Goal: Communication & Community: Answer question/provide support

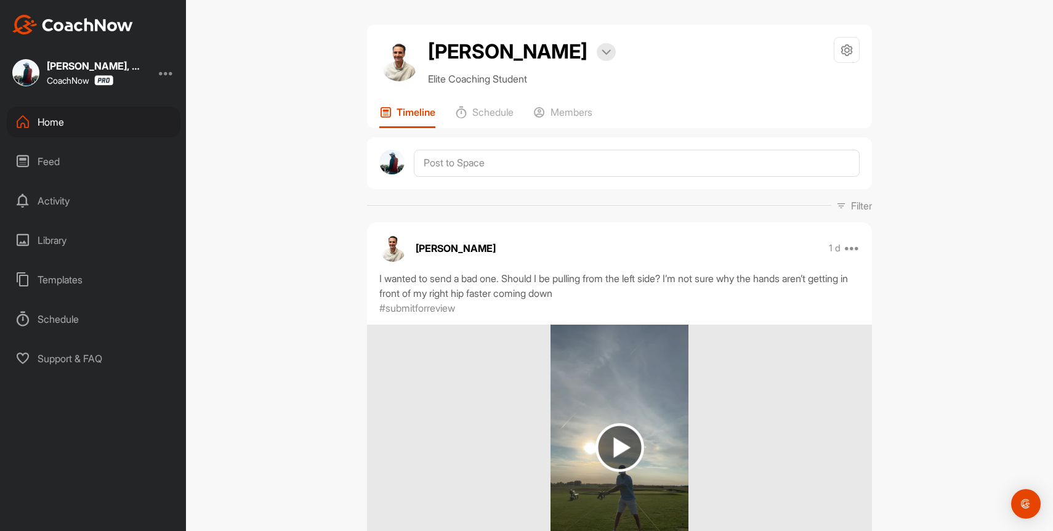
click at [41, 126] on div "Home" at bounding box center [94, 122] width 174 height 31
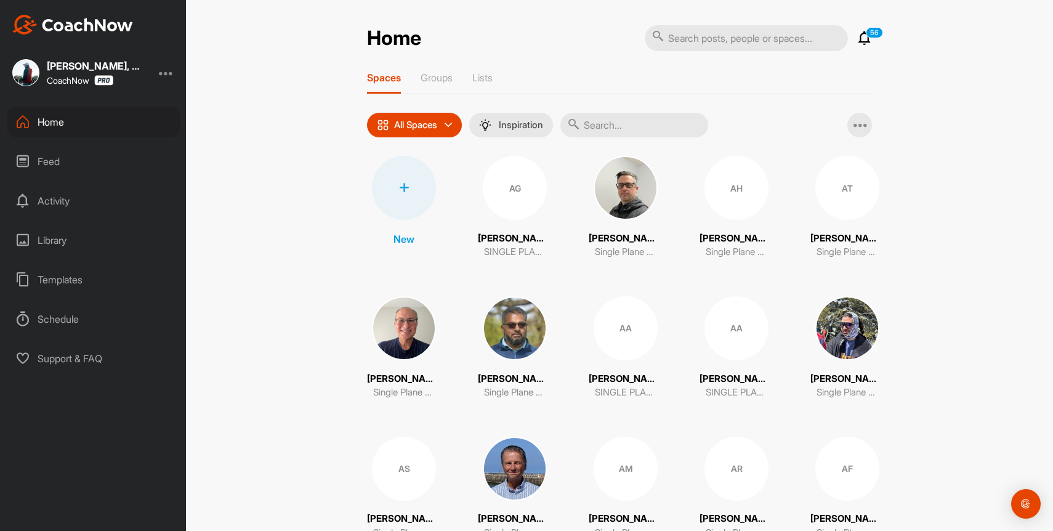
click at [863, 38] on icon at bounding box center [864, 38] width 15 height 15
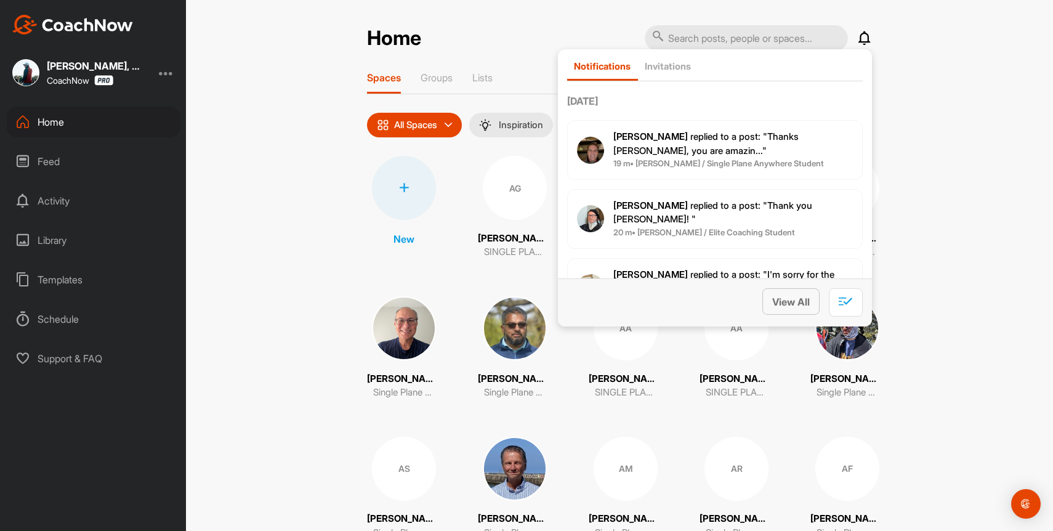
click at [802, 305] on span "View All" at bounding box center [791, 302] width 38 height 12
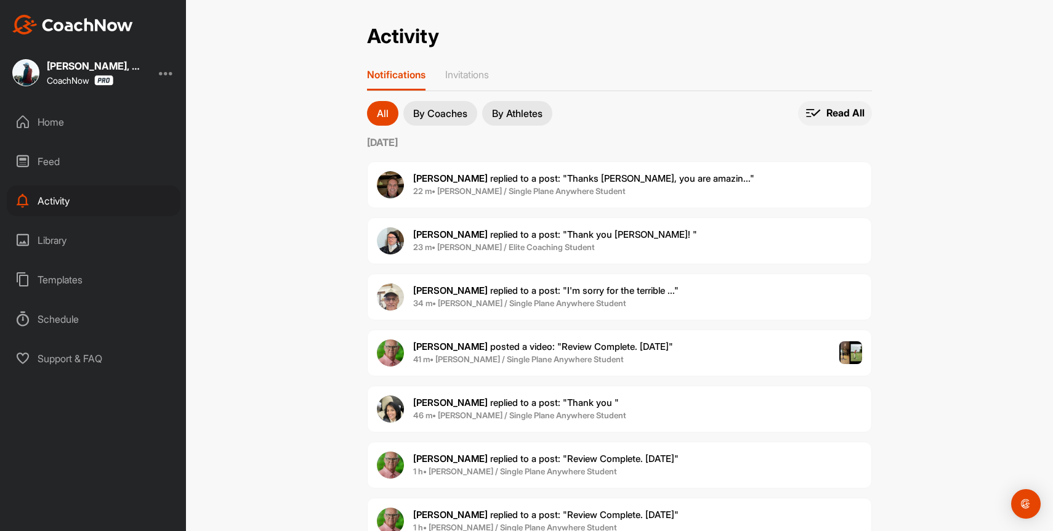
click at [834, 108] on p "Read All" at bounding box center [845, 113] width 38 height 13
click at [516, 249] on b "23 m • [PERSON_NAME] / Elite Coaching Student" at bounding box center [504, 247] width 182 height 10
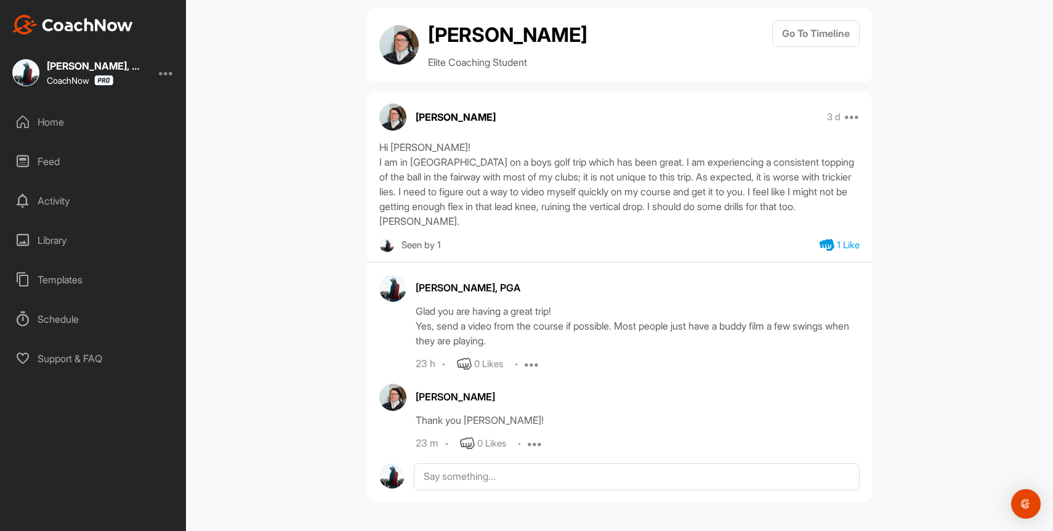
scroll to position [31, 0]
click at [465, 445] on icon at bounding box center [467, 443] width 15 height 15
click at [55, 123] on div "Home" at bounding box center [94, 122] width 174 height 31
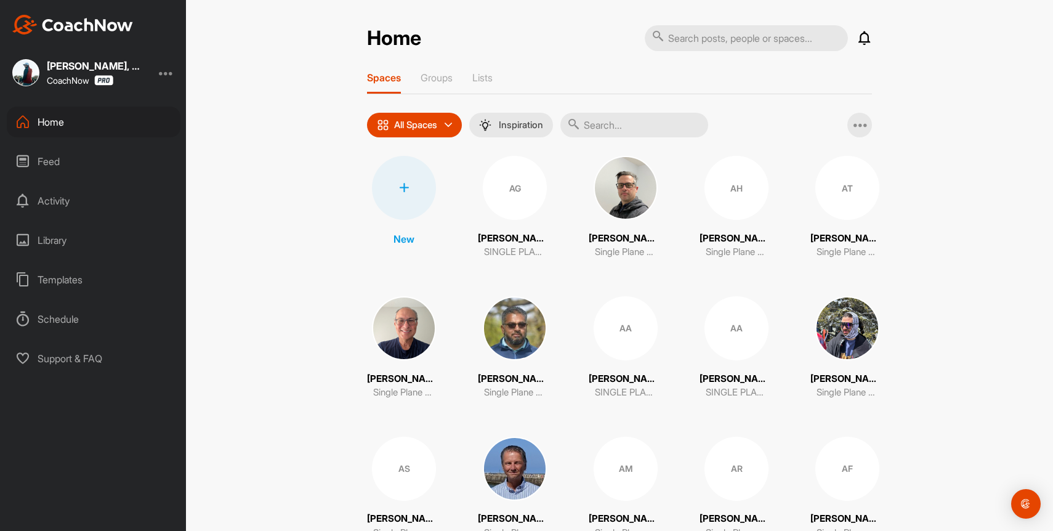
click at [778, 38] on input "text" at bounding box center [746, 38] width 203 height 26
click at [628, 123] on input "text" at bounding box center [634, 125] width 148 height 25
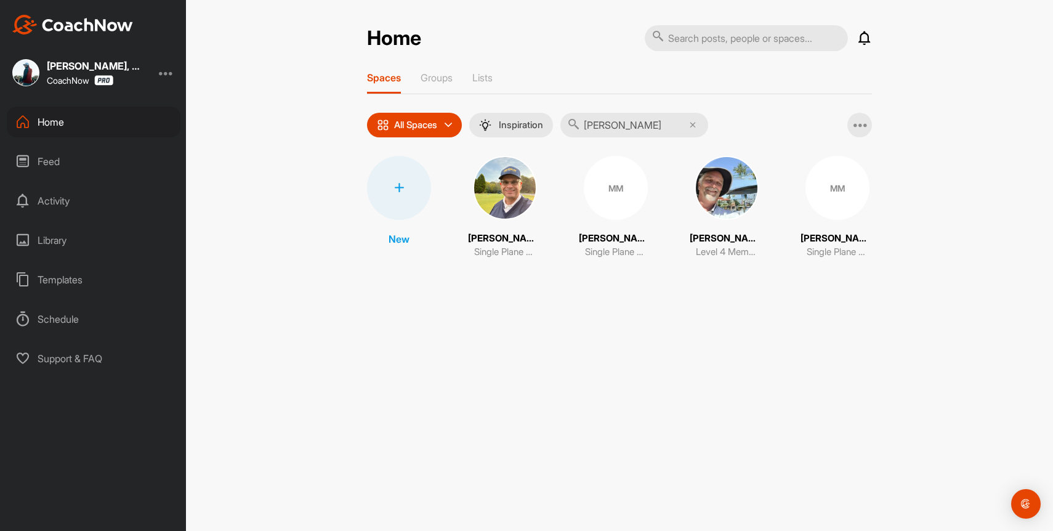
type input "[PERSON_NAME]"
click at [734, 205] on img at bounding box center [726, 188] width 64 height 64
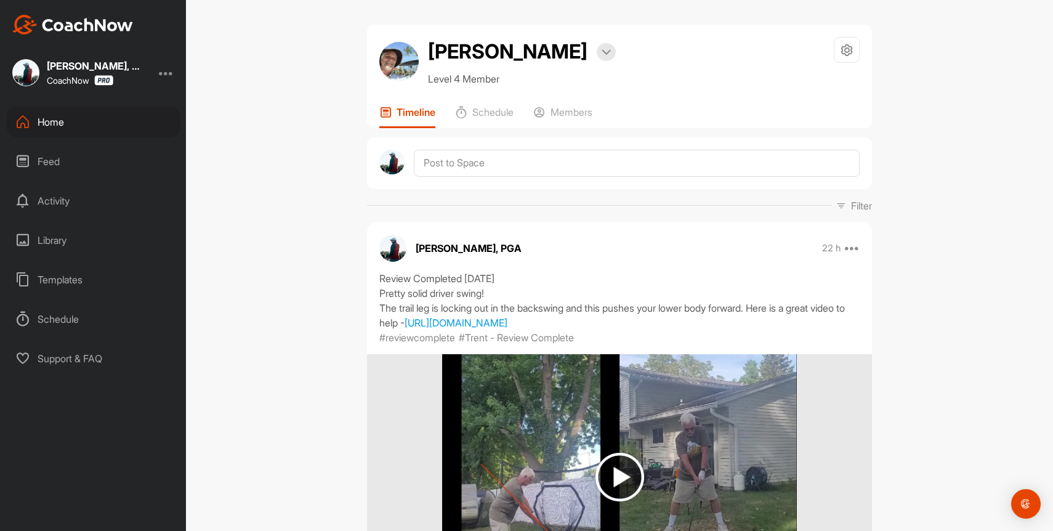
scroll to position [305, 0]
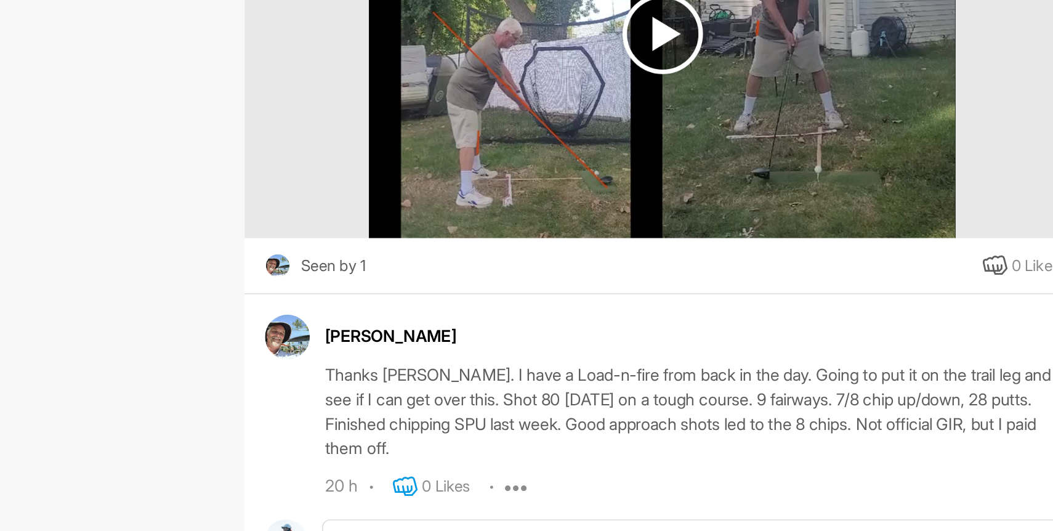
click at [466, 452] on icon at bounding box center [464, 445] width 15 height 15
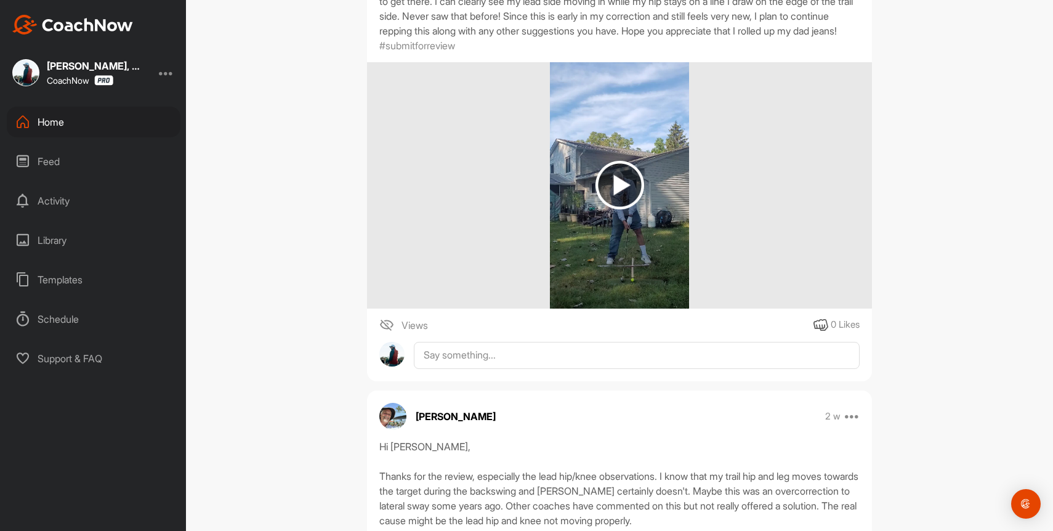
scroll to position [3154, 0]
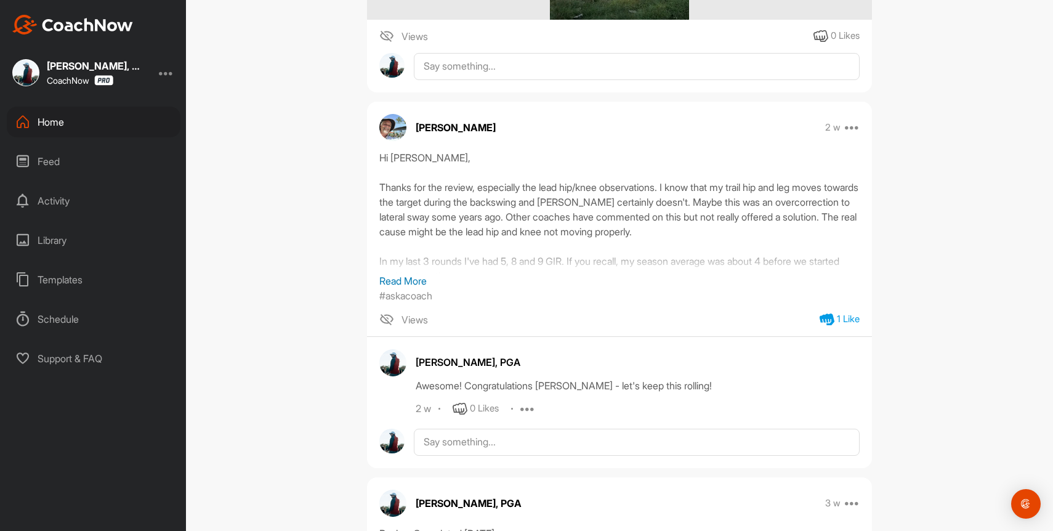
click at [403, 288] on p "Read More" at bounding box center [619, 280] width 480 height 15
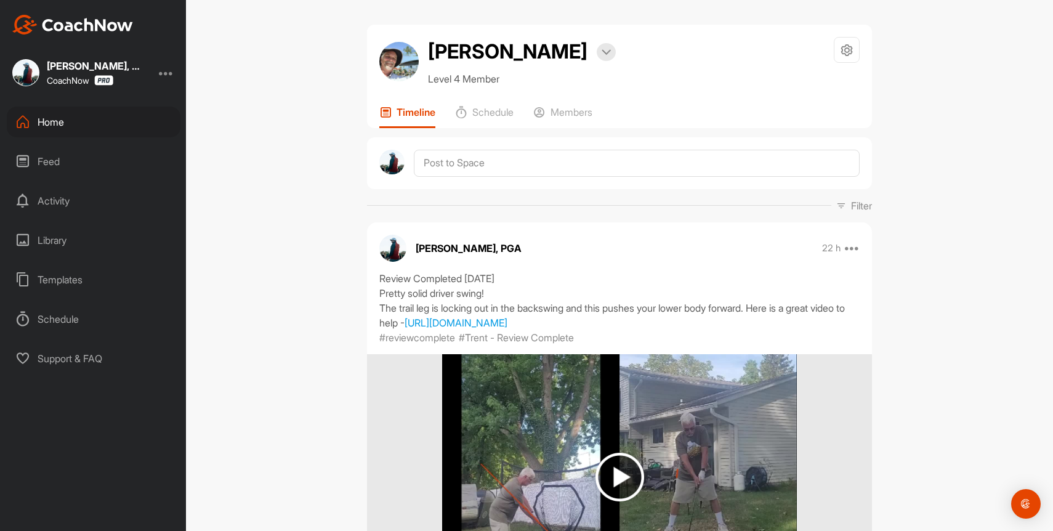
scroll to position [422, 0]
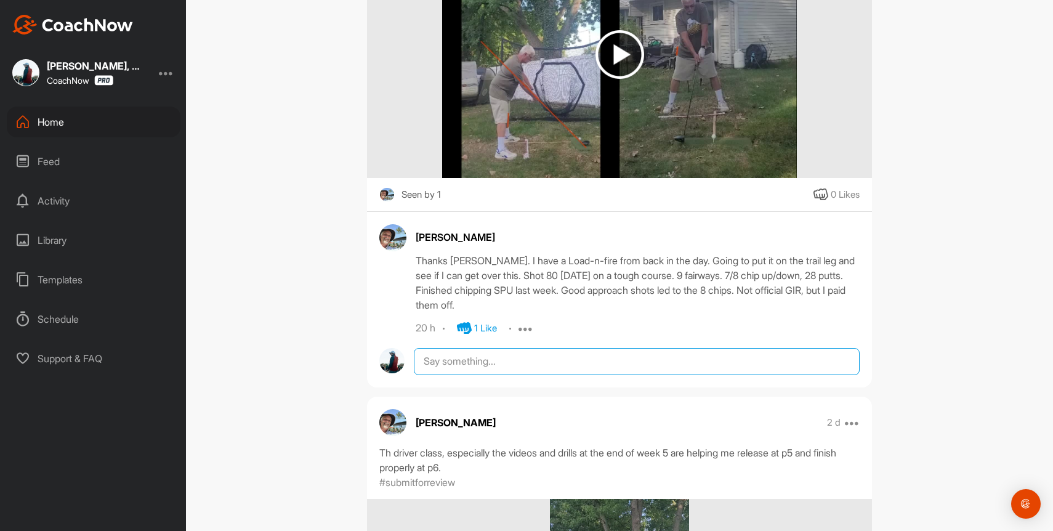
click at [488, 374] on textarea at bounding box center [637, 361] width 446 height 27
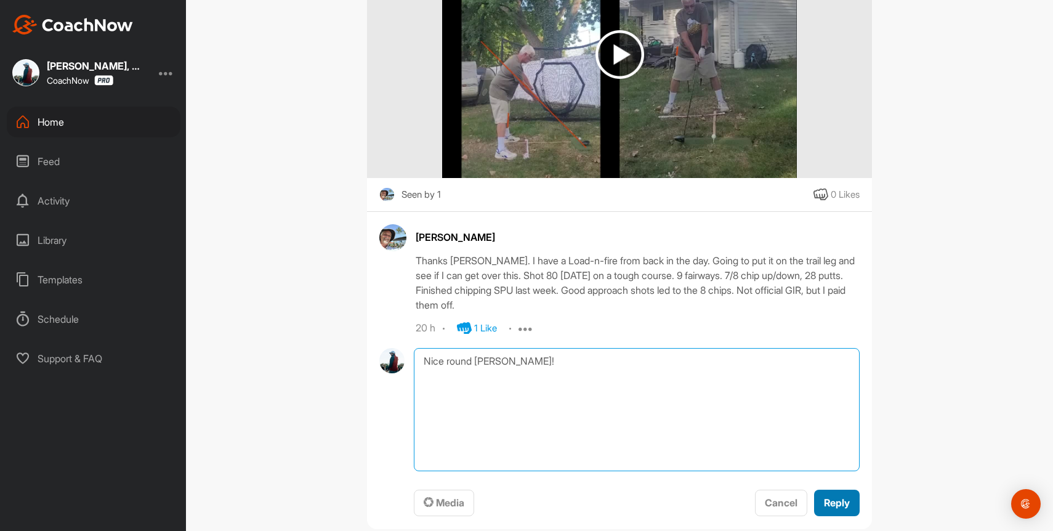
type textarea "Nice round [PERSON_NAME]!"
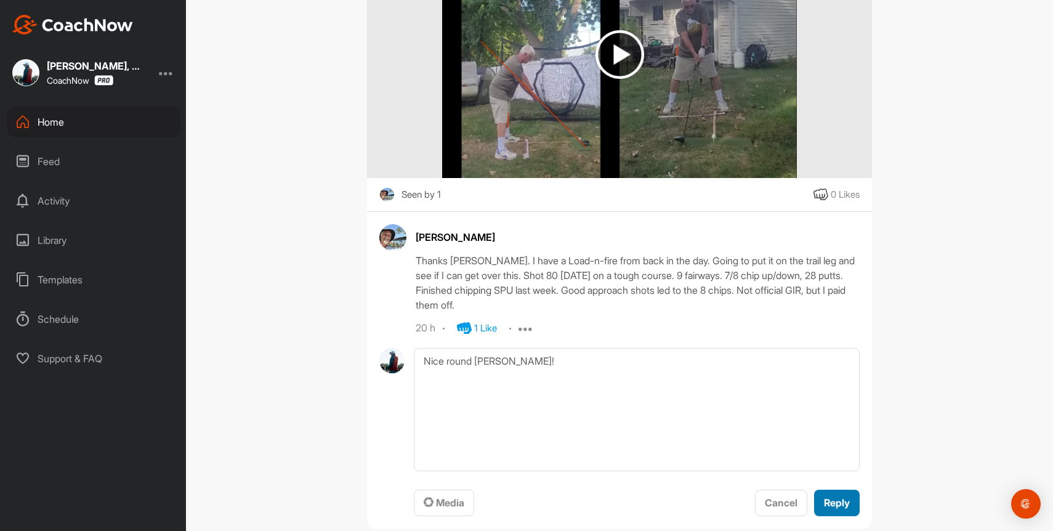
click at [840, 509] on span "Reply" at bounding box center [837, 502] width 26 height 12
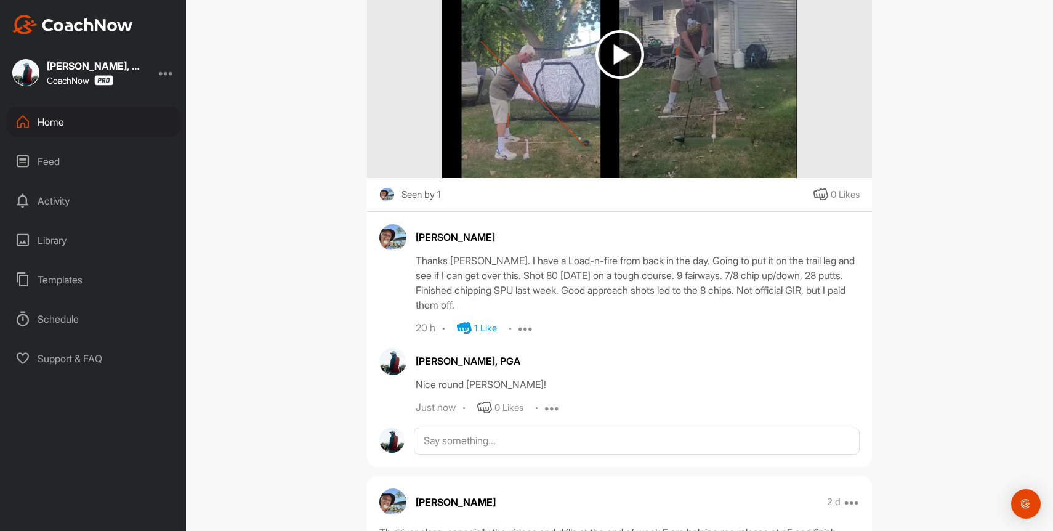
click at [41, 118] on div "Home" at bounding box center [94, 122] width 174 height 31
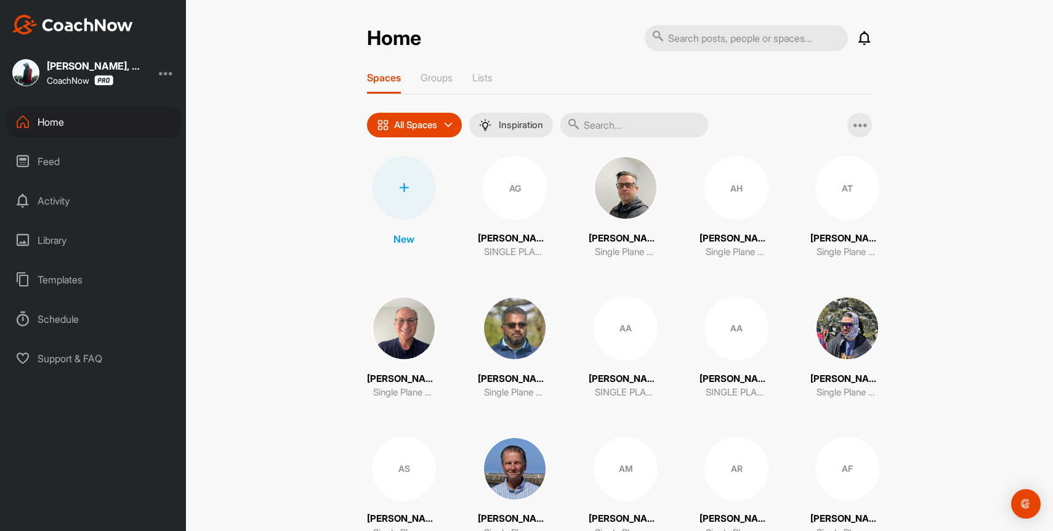
click at [611, 116] on input "text" at bounding box center [634, 125] width 148 height 25
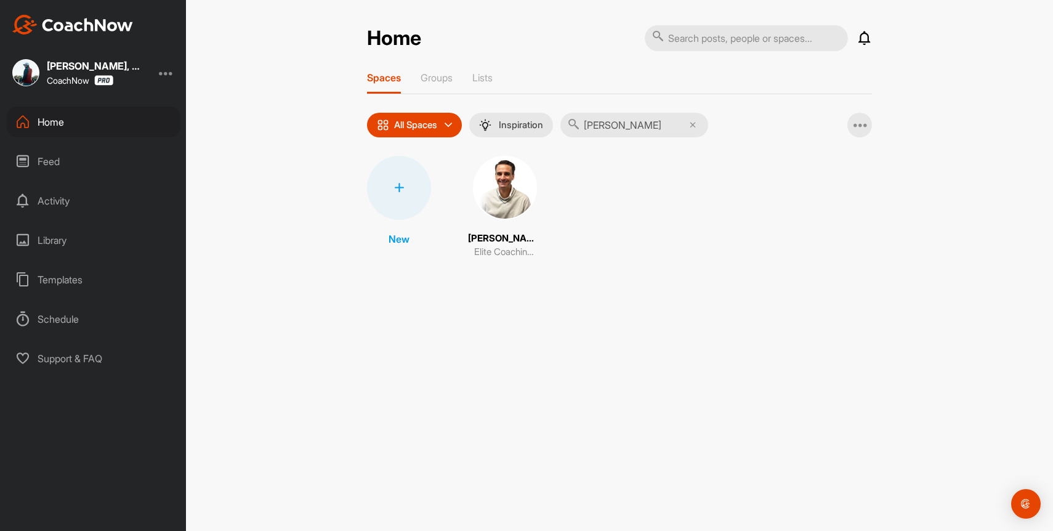
type input "[PERSON_NAME]"
click at [521, 217] on span at bounding box center [505, 188] width 64 height 64
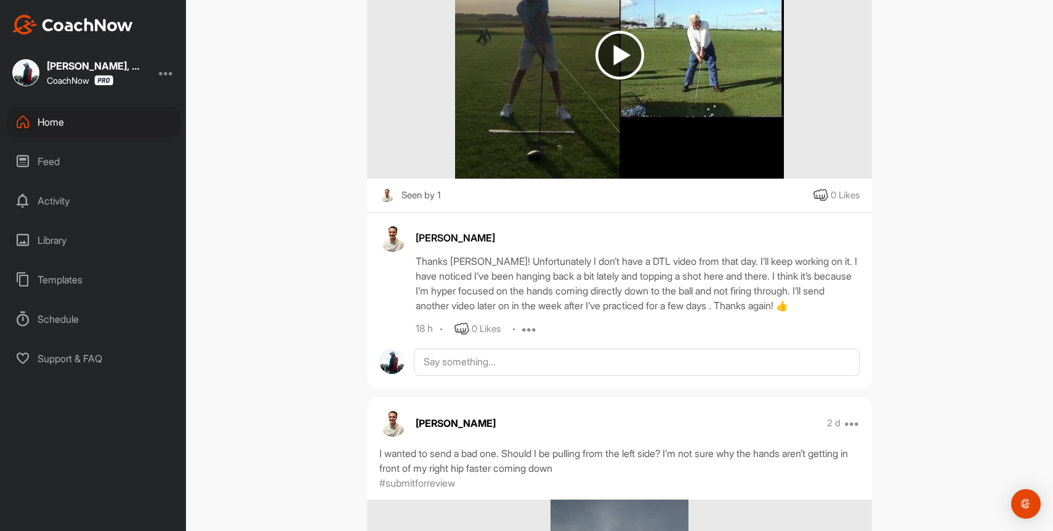
scroll to position [440, 0]
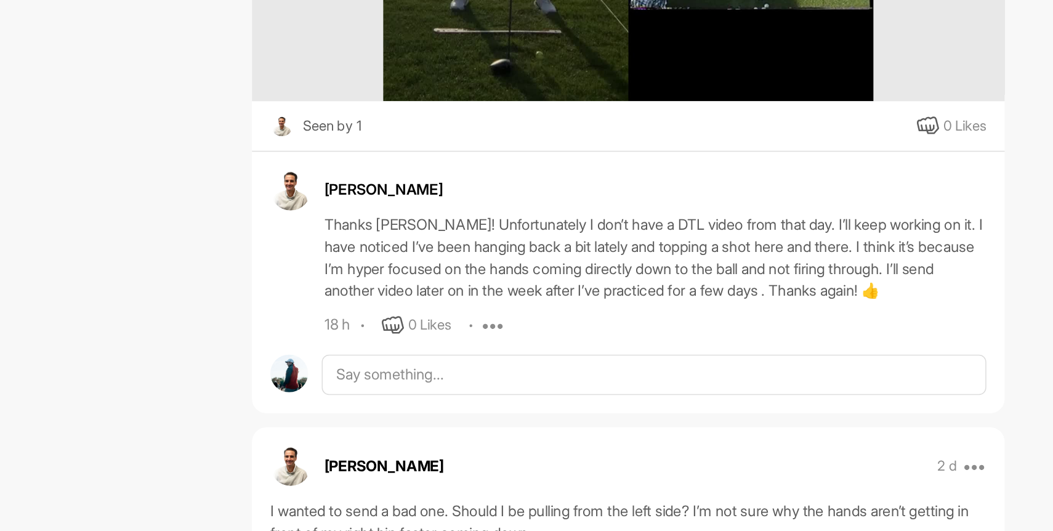
click at [459, 316] on div "[PERSON_NAME] Thanks [PERSON_NAME]! Unfortunately I don’t have a DTL video from…" at bounding box center [638, 261] width 444 height 111
click at [464, 318] on icon at bounding box center [461, 310] width 15 height 15
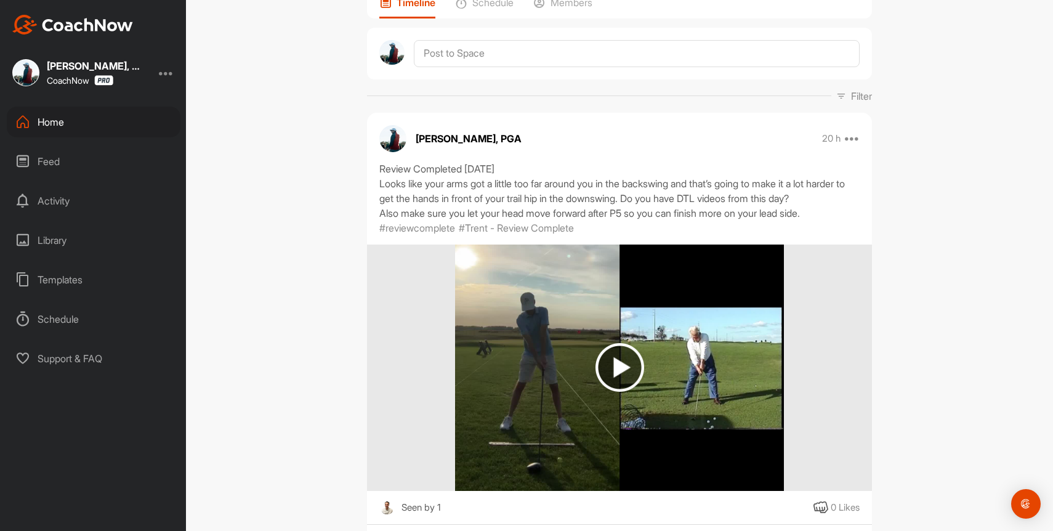
scroll to position [0, 0]
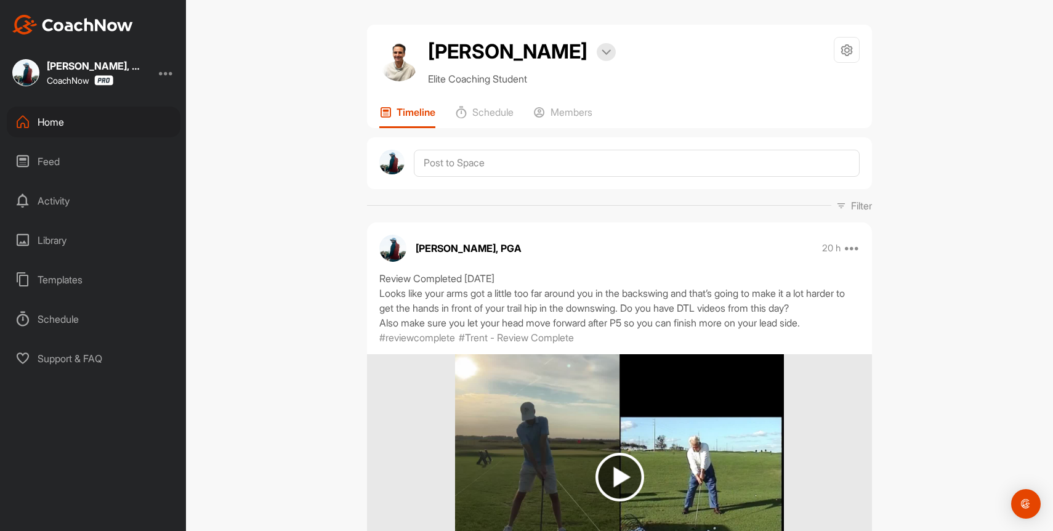
click at [64, 135] on div "Home" at bounding box center [94, 122] width 174 height 31
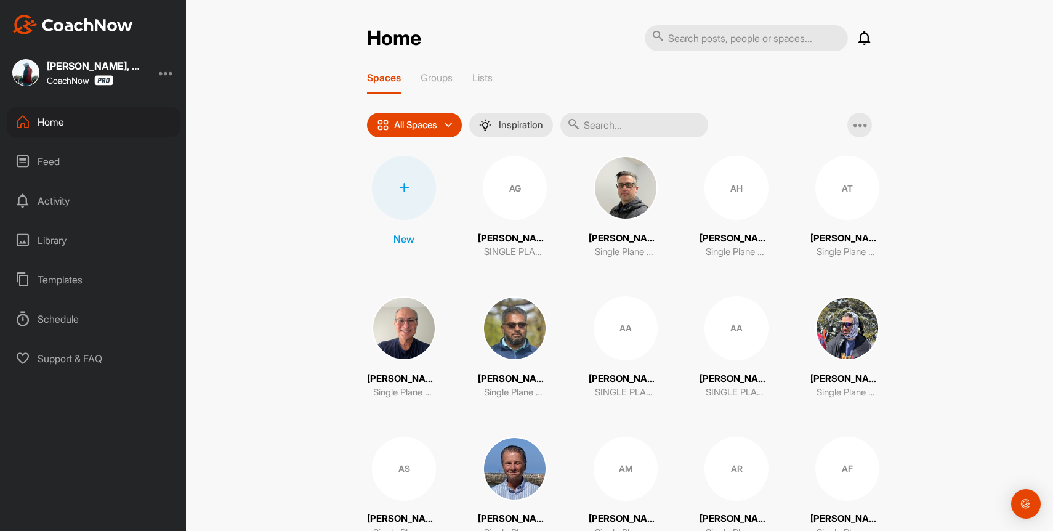
click at [609, 130] on input "text" at bounding box center [634, 125] width 148 height 25
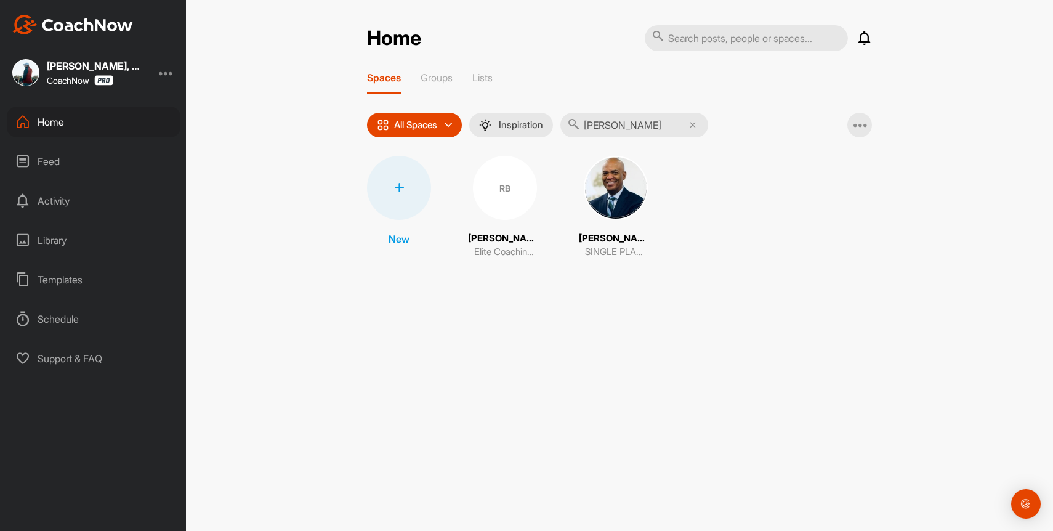
type input "[PERSON_NAME]"
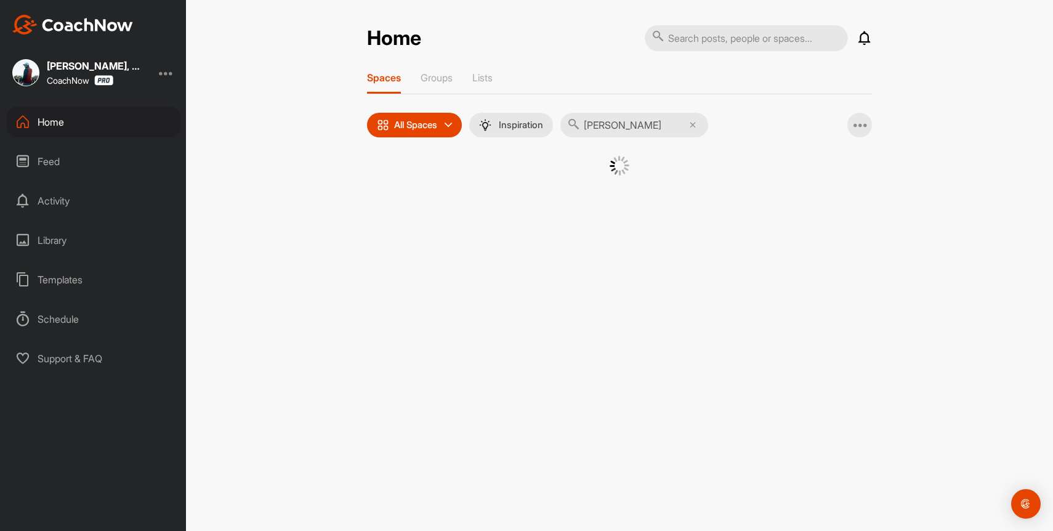
click at [496, 214] on div "Home Notifications Invitations [DATE] [PERSON_NAME] replied to a post : "Thanks…" at bounding box center [619, 120] width 529 height 191
click at [498, 182] on div "RB" at bounding box center [505, 188] width 64 height 64
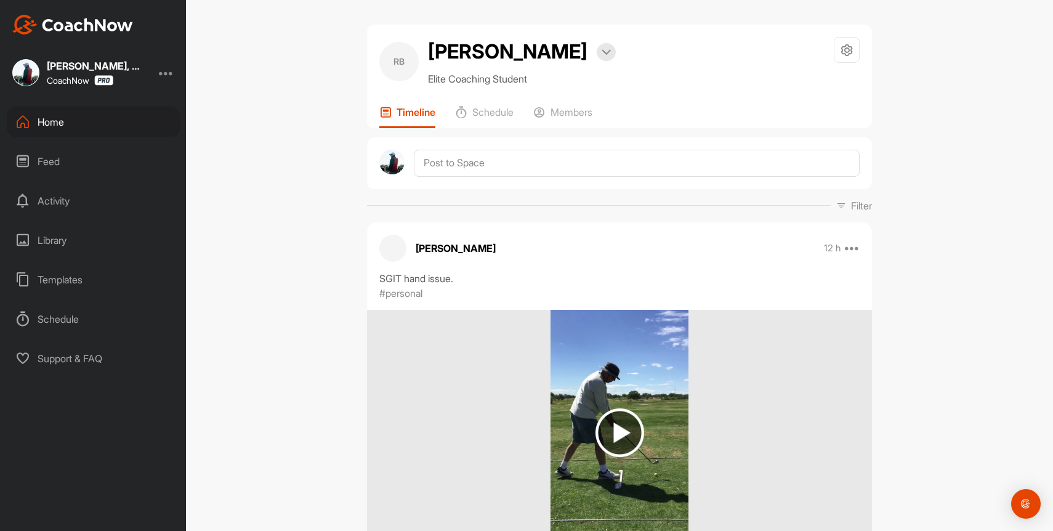
click at [58, 121] on div "Home" at bounding box center [94, 122] width 174 height 31
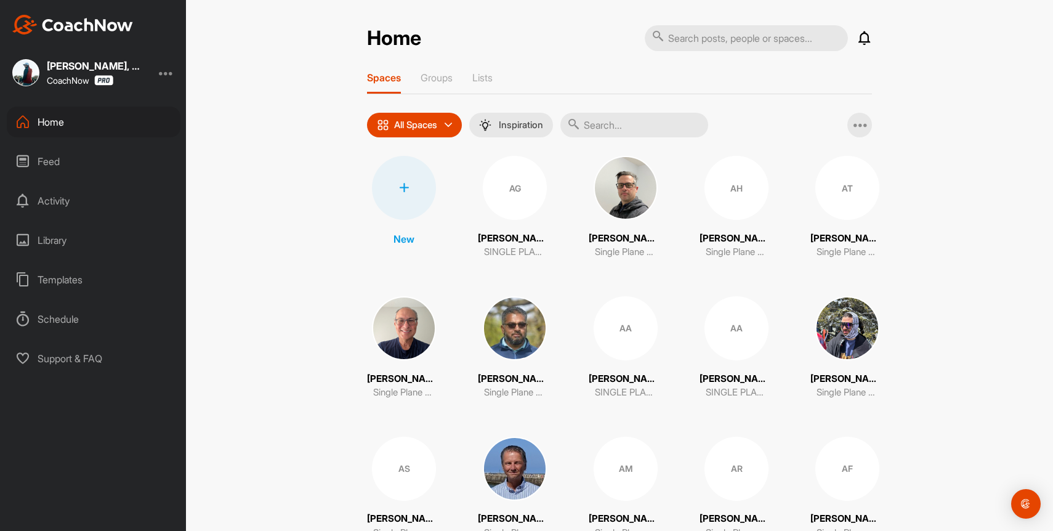
click at [55, 132] on div "Home" at bounding box center [94, 122] width 174 height 31
click at [47, 179] on div "Home Feed Activity Library Templates Schedule Support & FAQ" at bounding box center [93, 240] width 186 height 267
click at [47, 156] on div "Feed" at bounding box center [94, 161] width 174 height 31
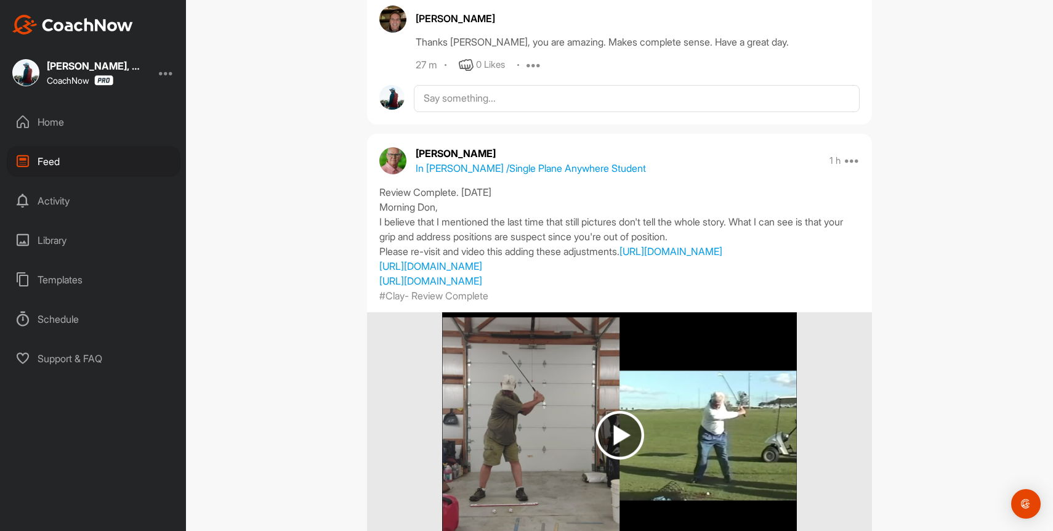
scroll to position [69, 0]
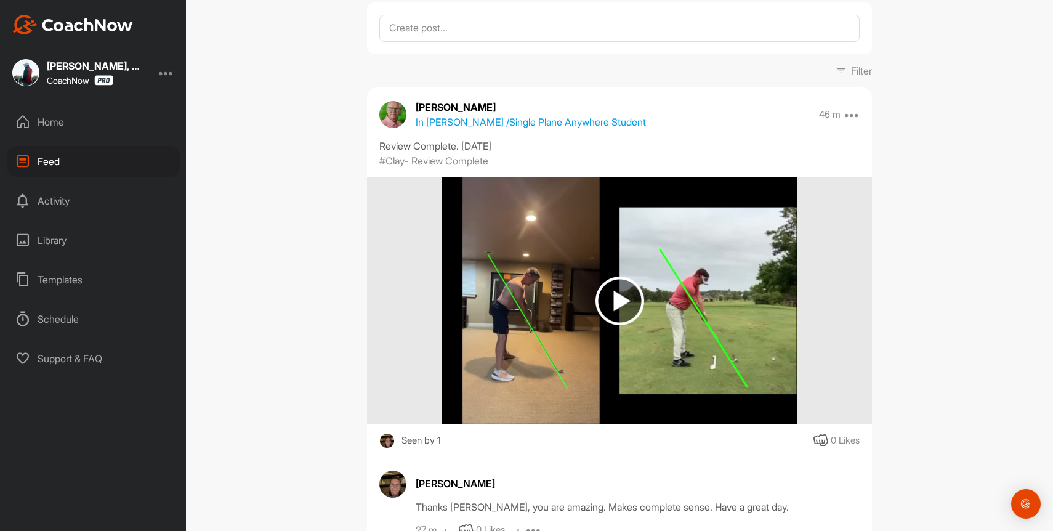
click at [57, 116] on div "Home" at bounding box center [94, 122] width 174 height 31
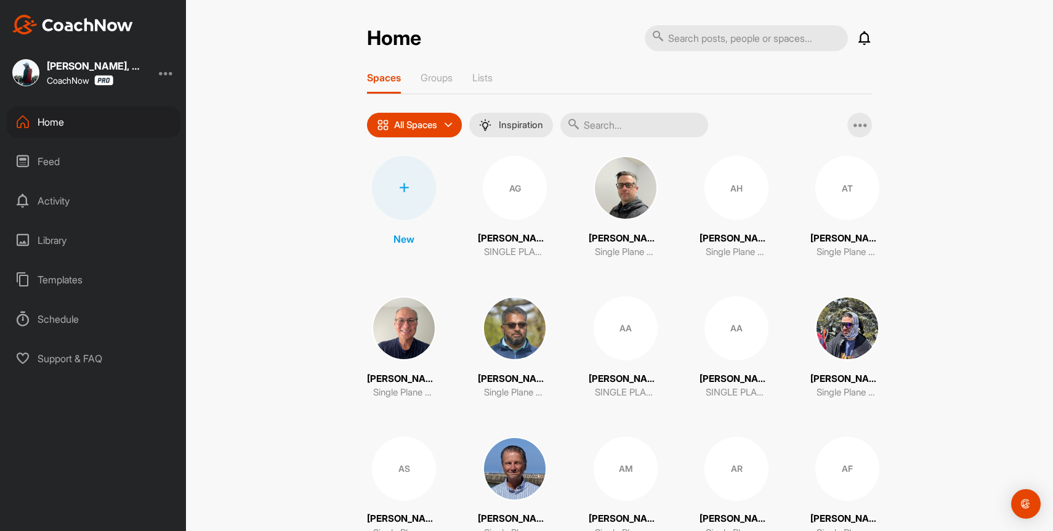
click at [866, 34] on icon at bounding box center [864, 38] width 15 height 15
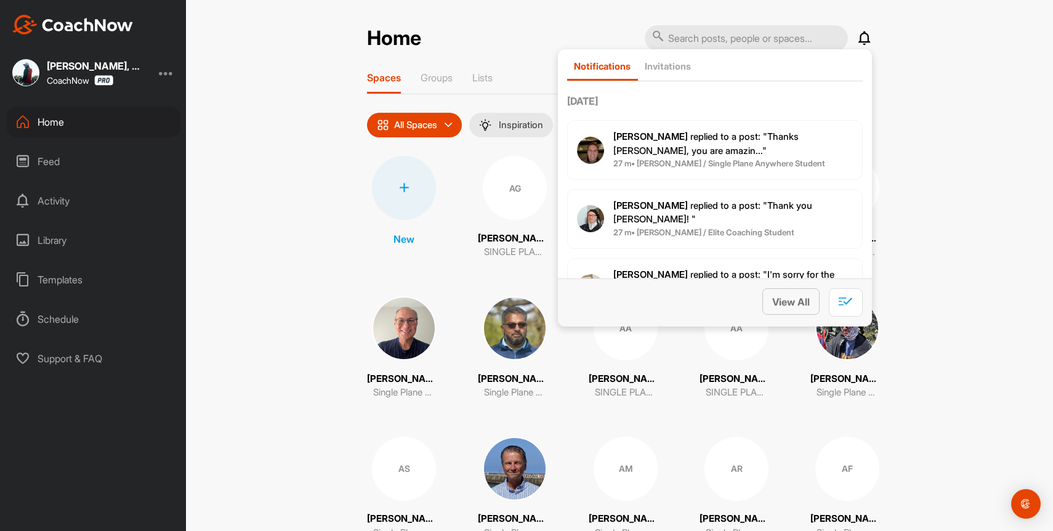
click at [787, 297] on span "View All" at bounding box center [791, 302] width 38 height 12
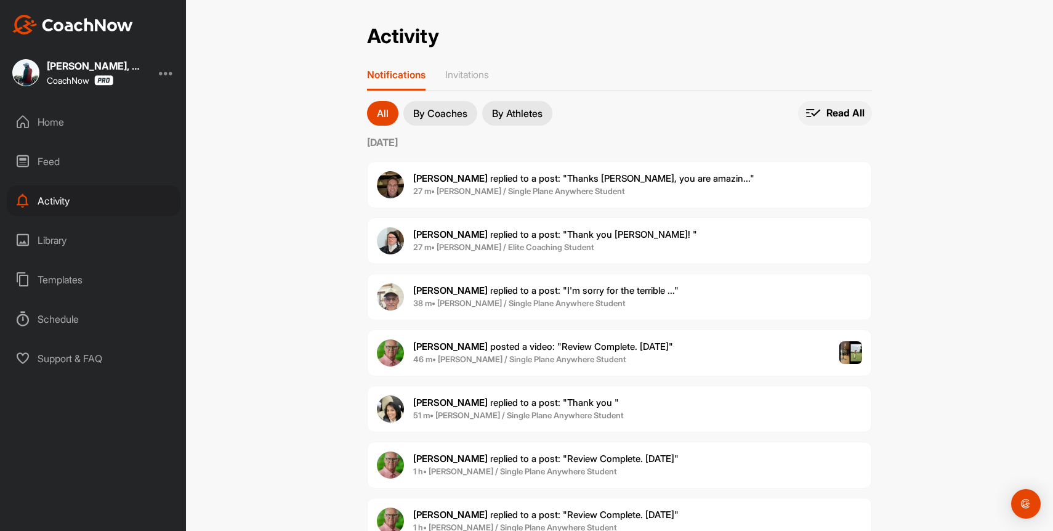
click at [851, 108] on p "Read All" at bounding box center [845, 113] width 38 height 13
click at [70, 124] on div "Home" at bounding box center [94, 122] width 174 height 31
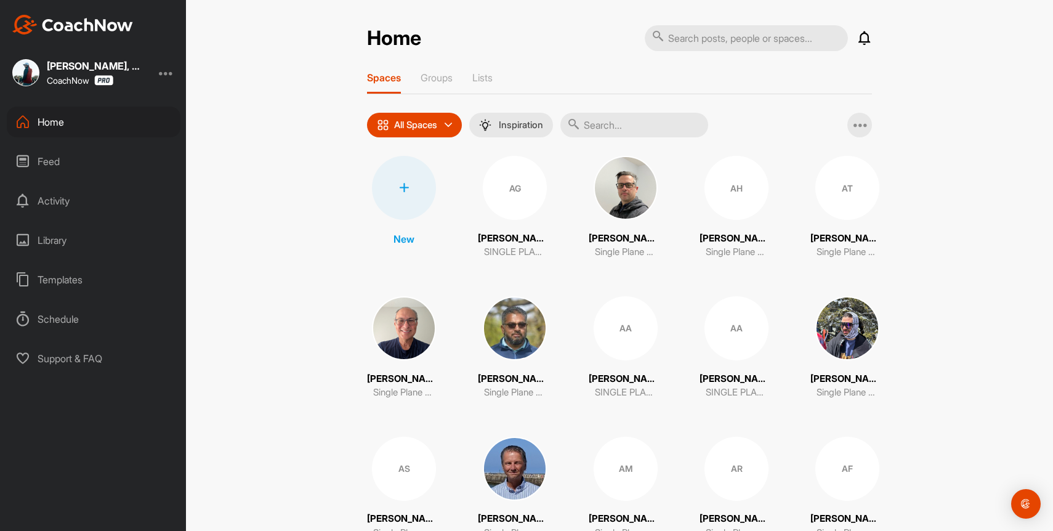
click at [617, 113] on input "text" at bounding box center [634, 125] width 148 height 25
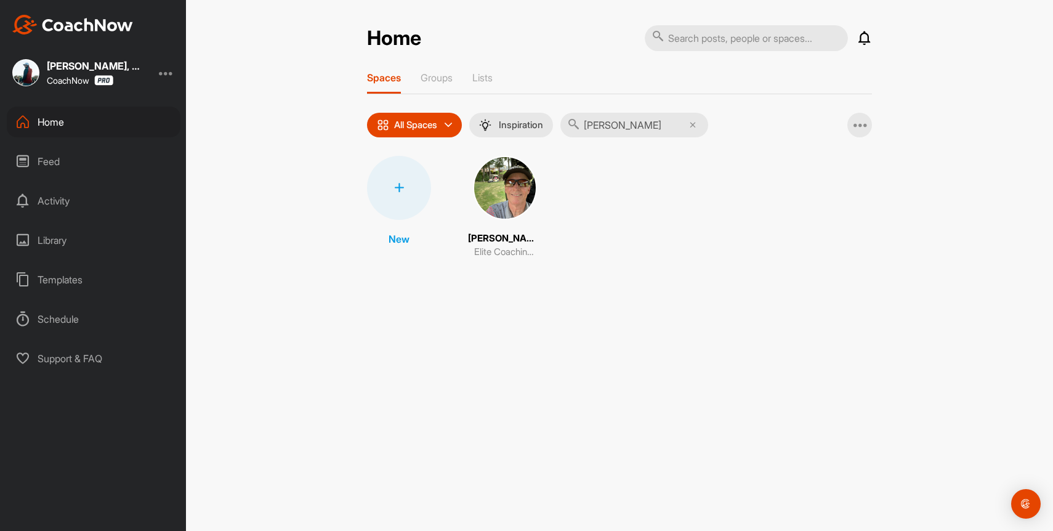
type input "[PERSON_NAME]"
click at [515, 166] on img at bounding box center [505, 188] width 64 height 64
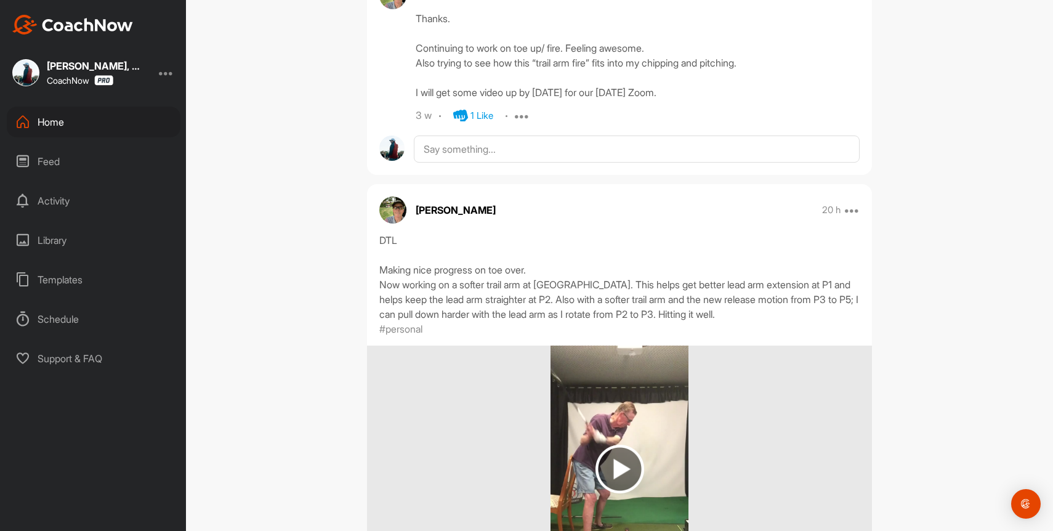
scroll to position [732, 0]
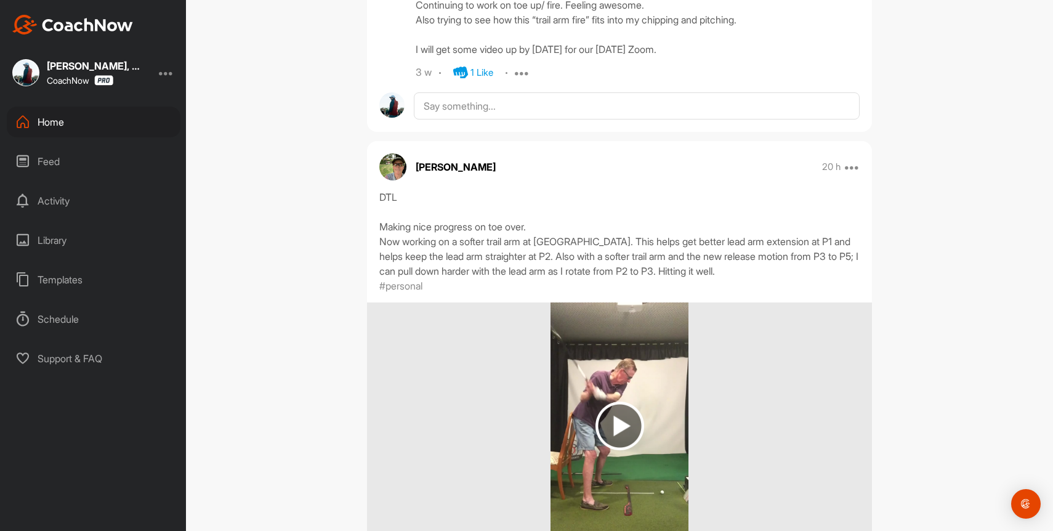
click at [614, 403] on img at bounding box center [619, 425] width 49 height 49
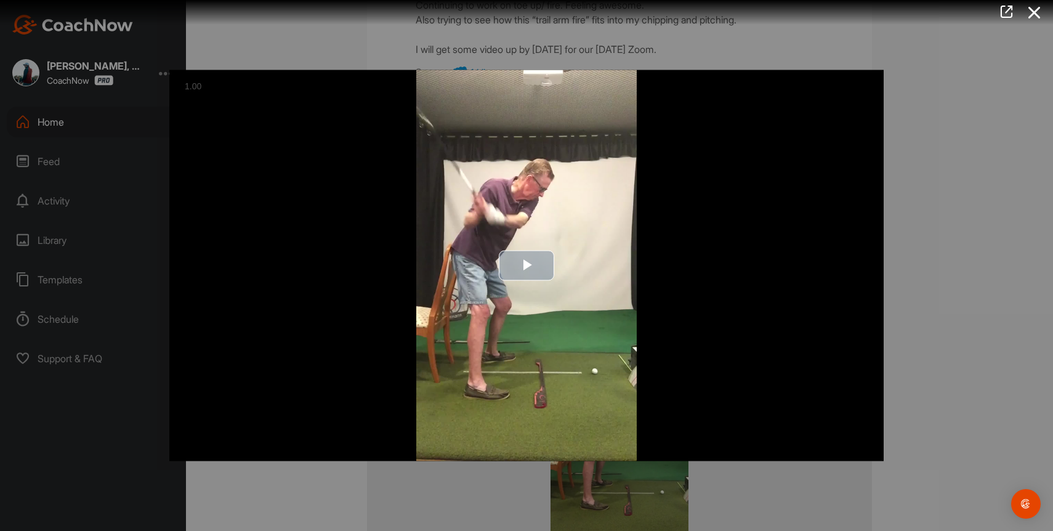
click at [525, 320] on img "Video Player" at bounding box center [526, 265] width 714 height 391
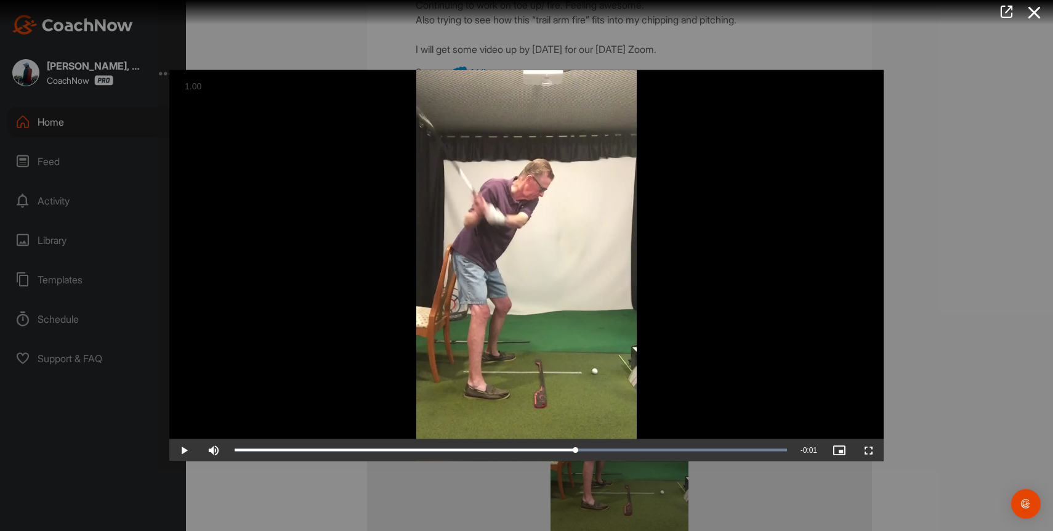
drag, startPoint x: 316, startPoint y: 444, endPoint x: 576, endPoint y: 417, distance: 260.6
click at [1032, 24] on icon at bounding box center [1034, 12] width 28 height 23
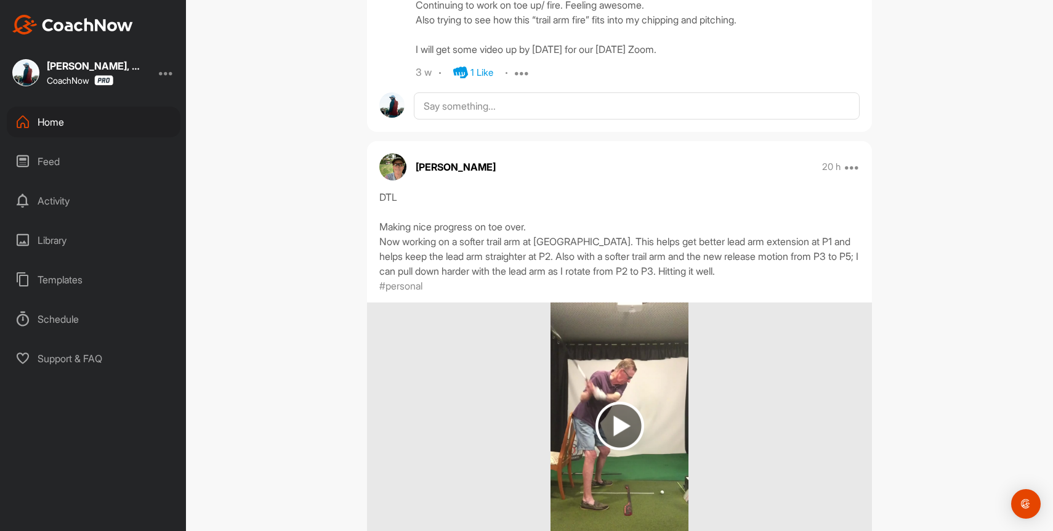
scroll to position [0, 0]
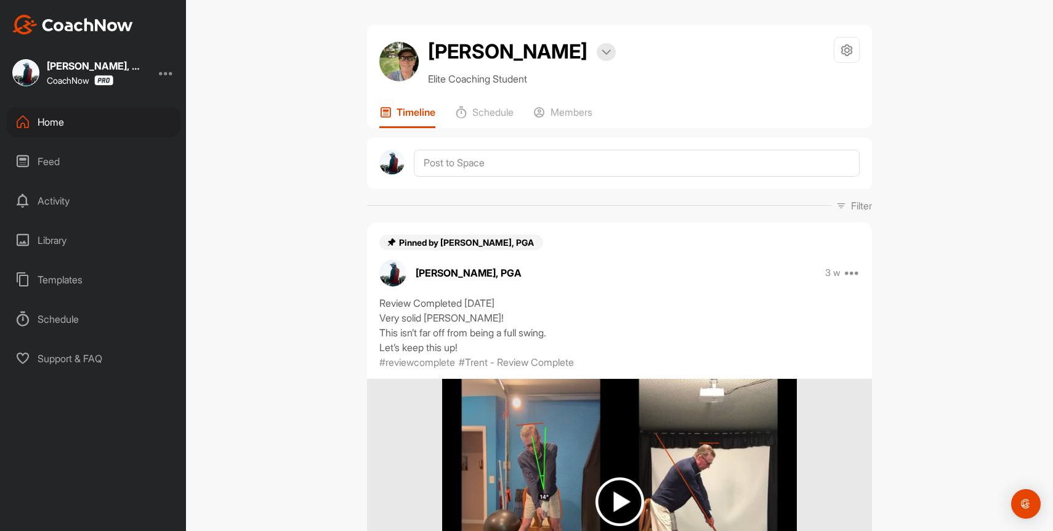
click at [47, 113] on div "Home" at bounding box center [94, 122] width 174 height 31
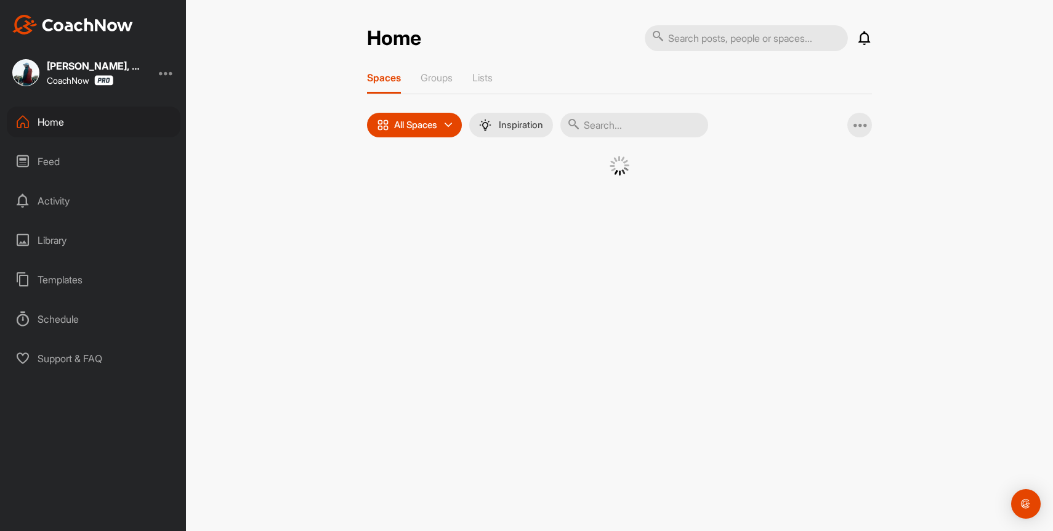
click at [60, 167] on div "Feed" at bounding box center [94, 161] width 174 height 31
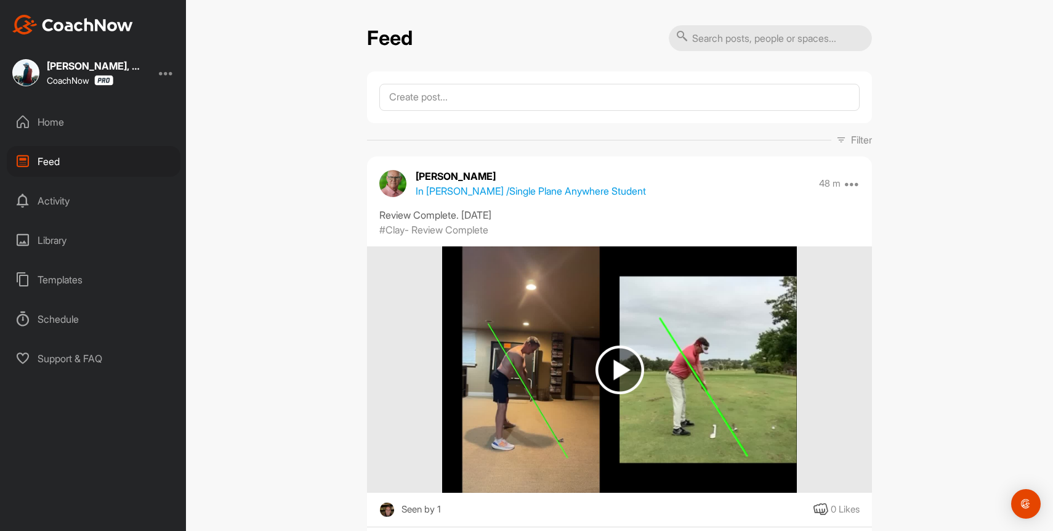
click at [50, 118] on div "Home" at bounding box center [94, 122] width 174 height 31
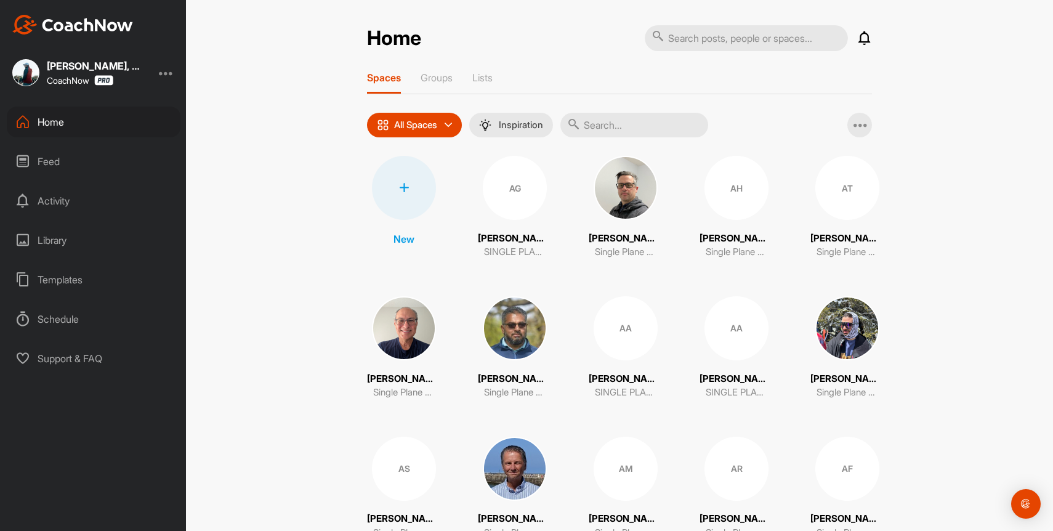
click at [626, 45] on div "Home Notifications Invitations [DATE] [PERSON_NAME] replied to a post : "Thanks…" at bounding box center [619, 38] width 505 height 27
click at [44, 157] on div "Feed" at bounding box center [94, 161] width 174 height 31
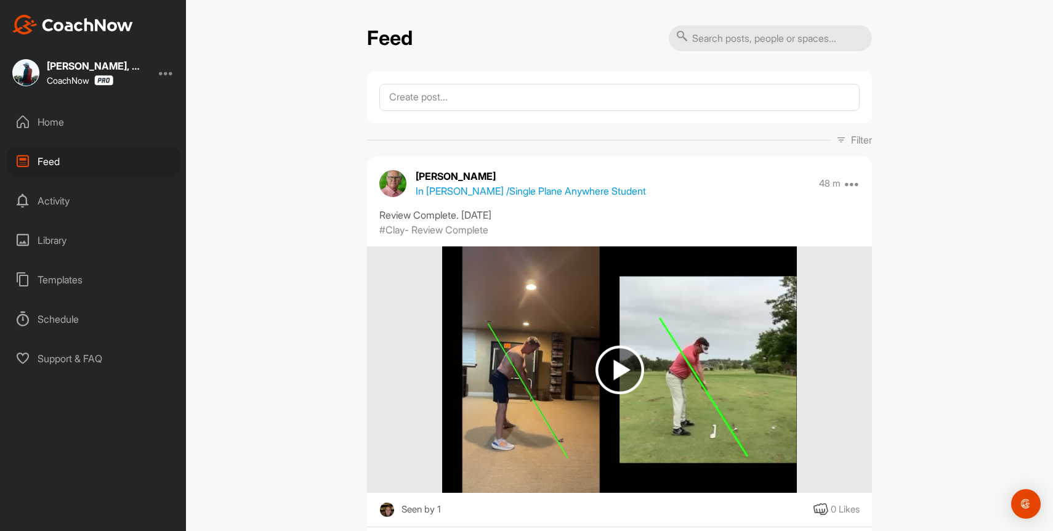
click at [38, 125] on div "Home" at bounding box center [94, 122] width 174 height 31
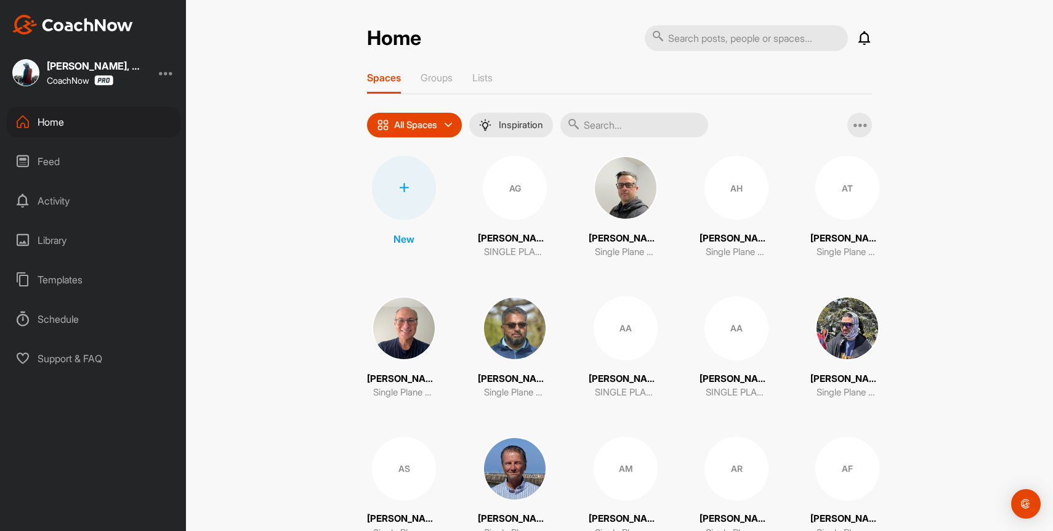
click at [861, 37] on icon at bounding box center [864, 38] width 15 height 15
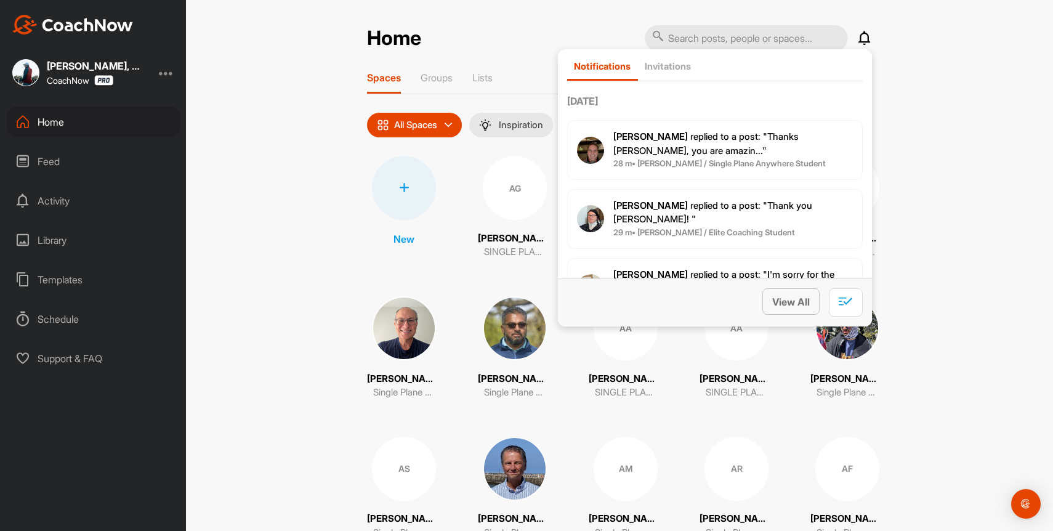
click at [798, 296] on span "View All" at bounding box center [791, 302] width 38 height 12
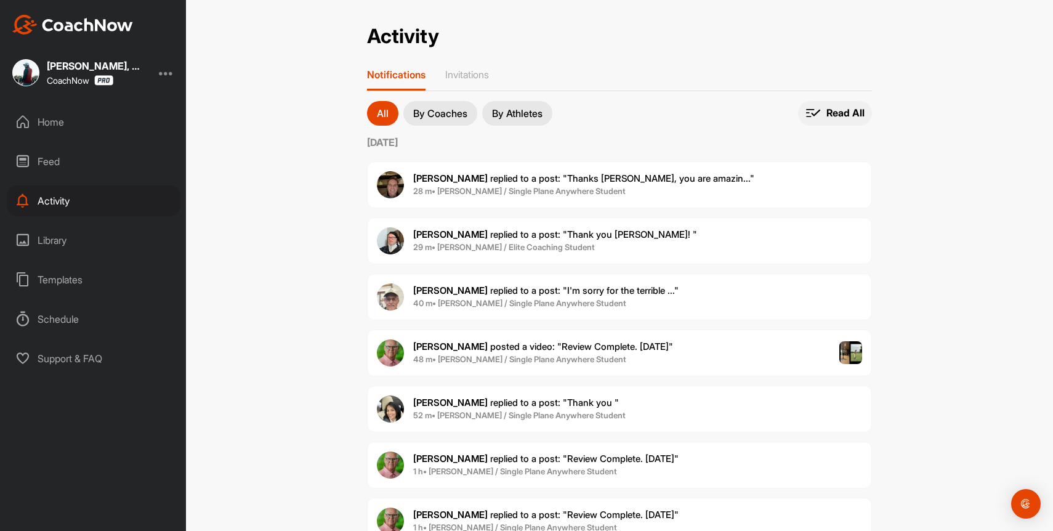
click at [847, 118] on p "Read All" at bounding box center [845, 113] width 38 height 13
click at [238, 178] on div "Activity Activity Notifications Invitations All By Coaches By Athletes All noti…" at bounding box center [619, 265] width 867 height 531
click at [54, 145] on div "Home Feed Activity Library Templates Schedule Support & FAQ" at bounding box center [93, 240] width 186 height 267
click at [54, 126] on div "Home" at bounding box center [94, 122] width 174 height 31
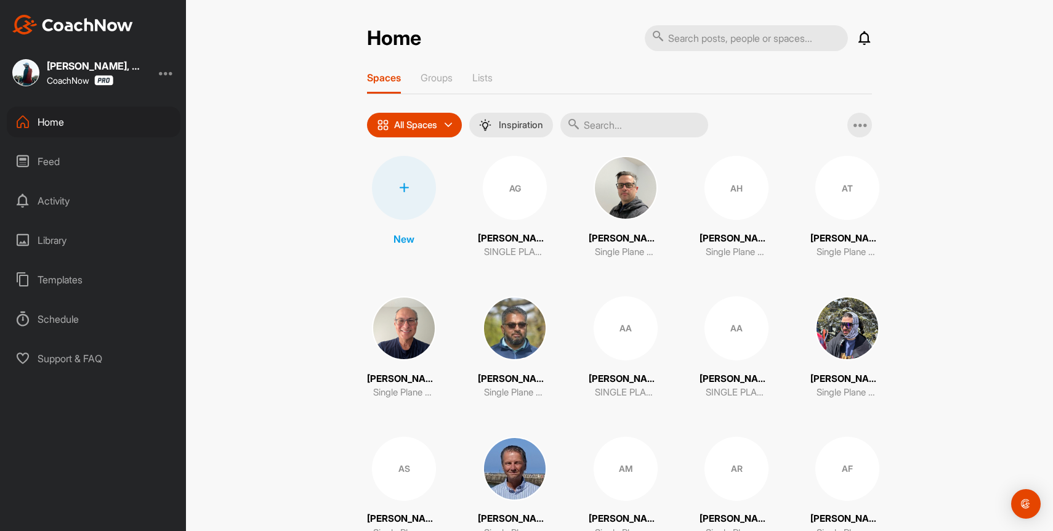
click at [619, 129] on input "text" at bounding box center [634, 125] width 148 height 25
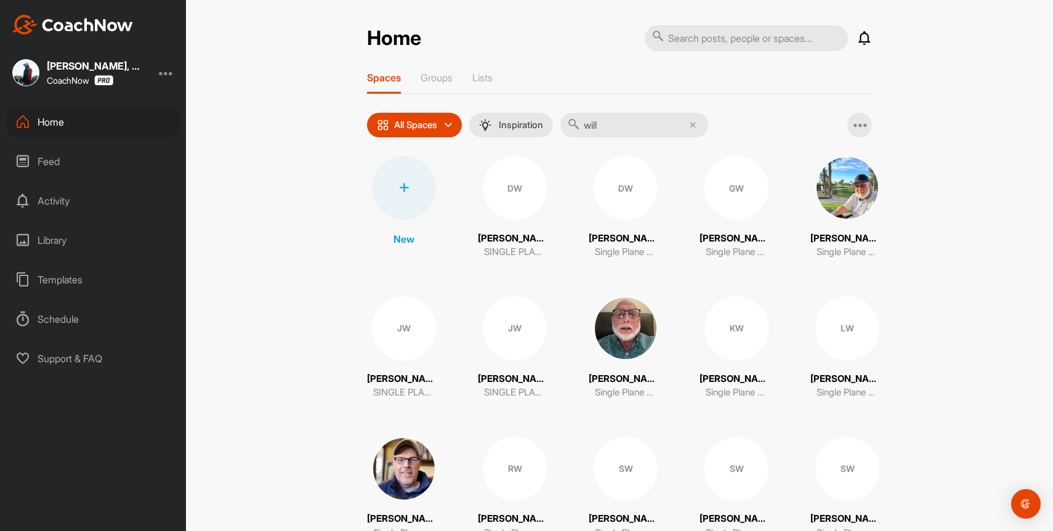
type input "[PERSON_NAME]"
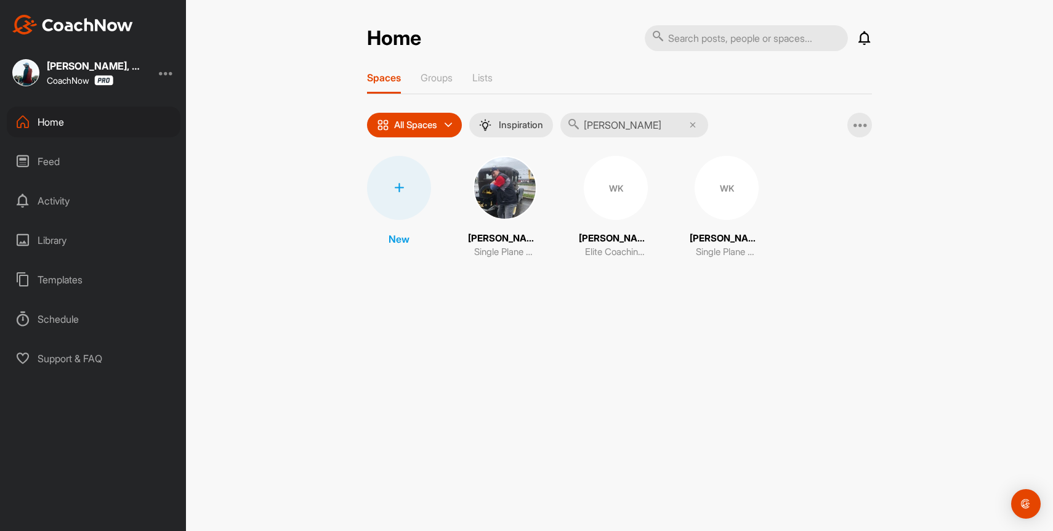
click at [622, 193] on div "WK" at bounding box center [616, 188] width 64 height 64
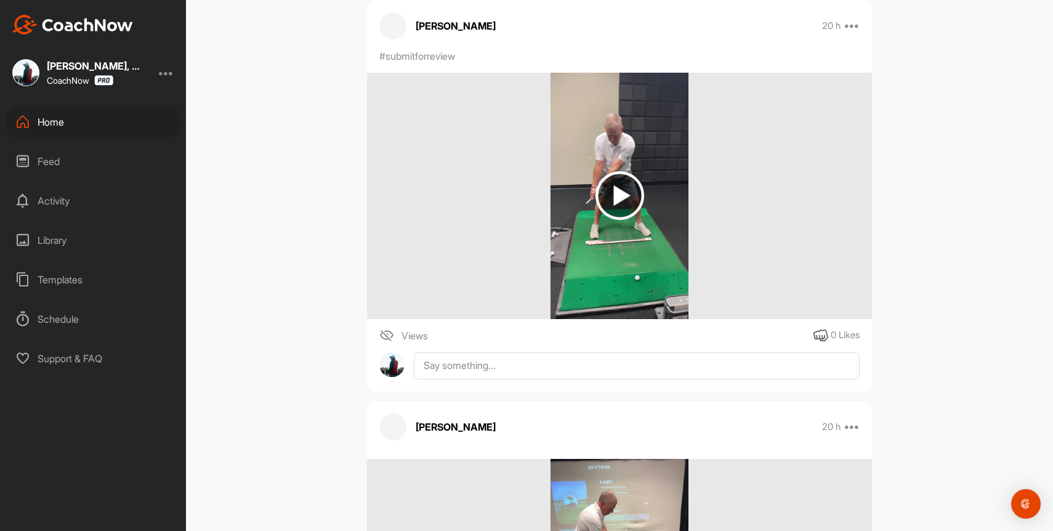
scroll to position [637, 0]
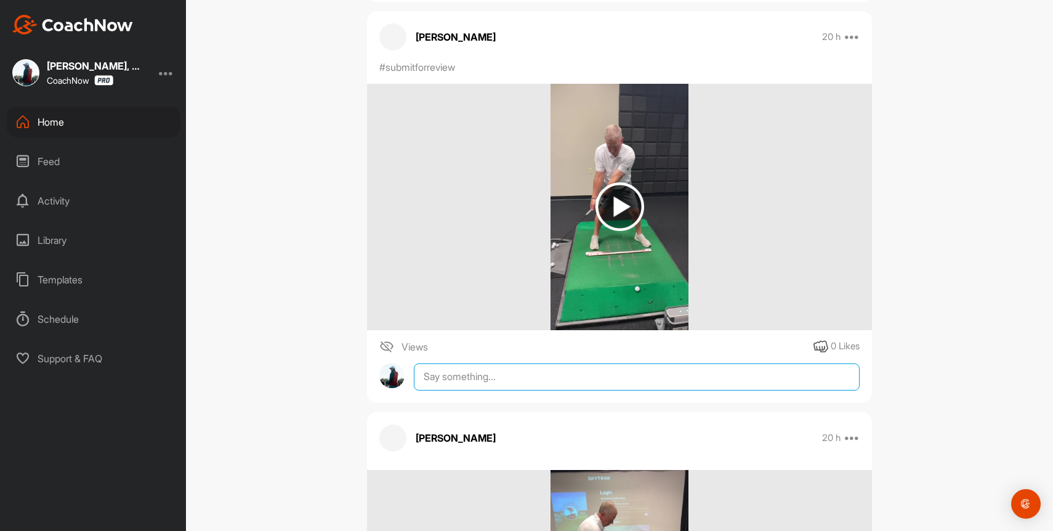
click at [528, 371] on textarea at bounding box center [637, 376] width 446 height 27
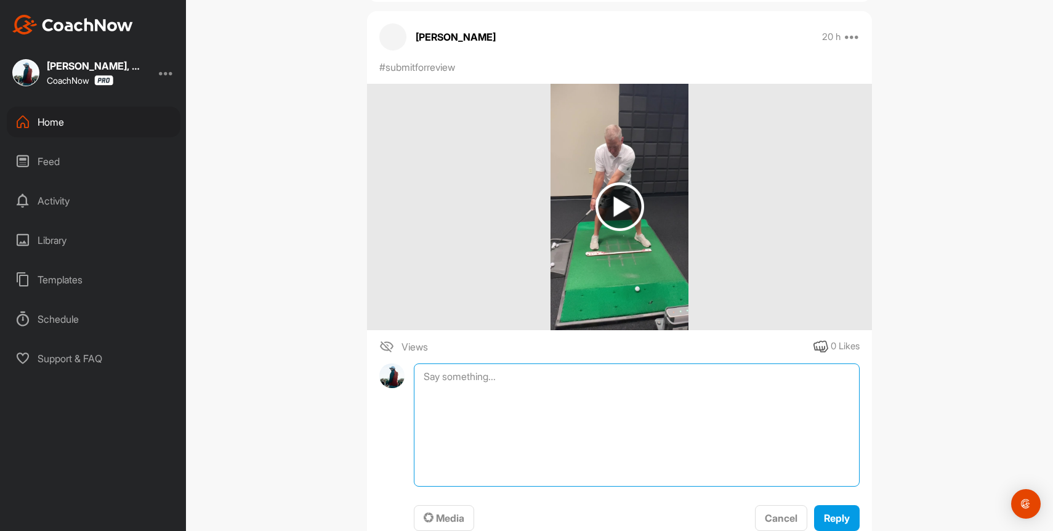
type textarea "S"
type textarea "Thanks for the video and email Cookie - see you soon."
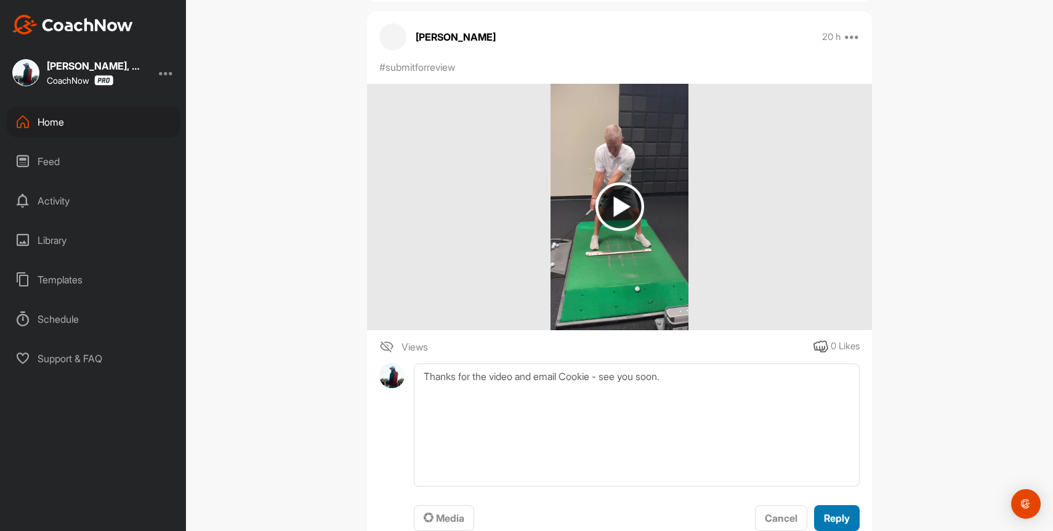
click at [842, 515] on span "Reply" at bounding box center [837, 518] width 26 height 12
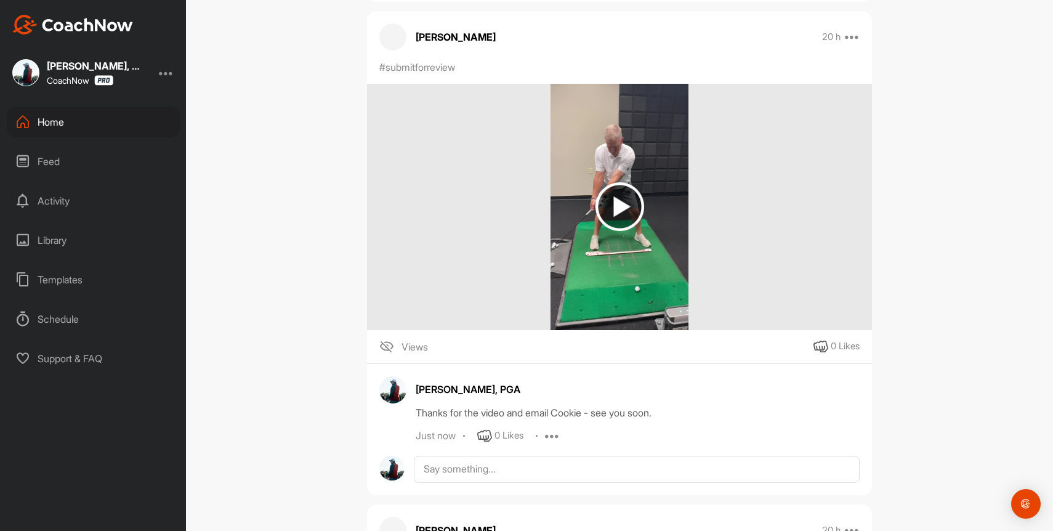
click at [45, 113] on div "Home" at bounding box center [94, 122] width 174 height 31
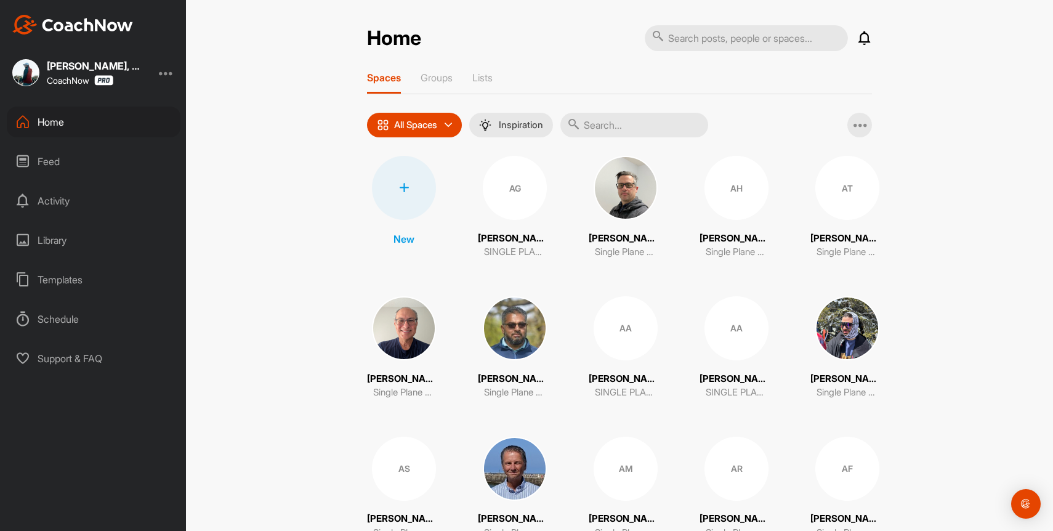
click at [660, 121] on input "text" at bounding box center [634, 125] width 148 height 25
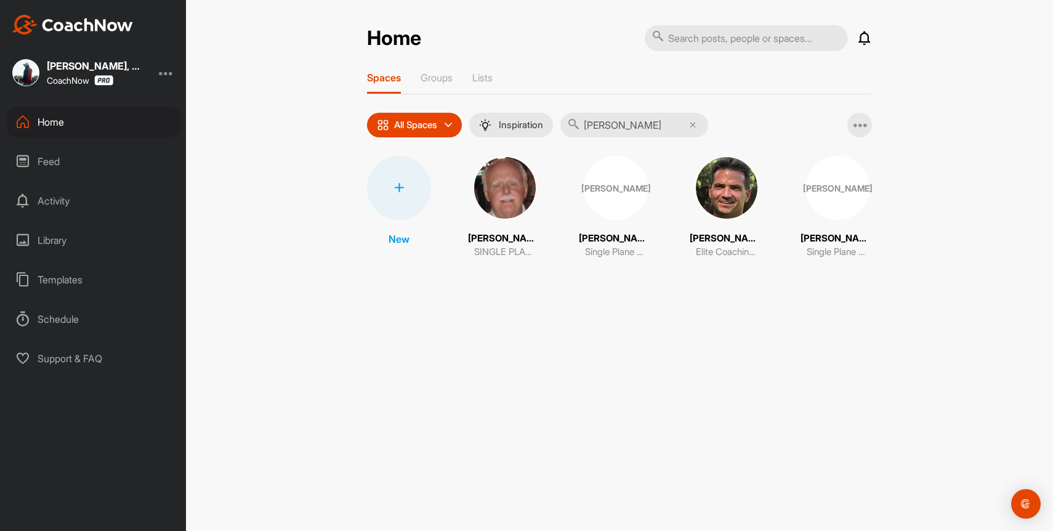
type input "[PERSON_NAME]"
click at [747, 185] on img at bounding box center [726, 188] width 64 height 64
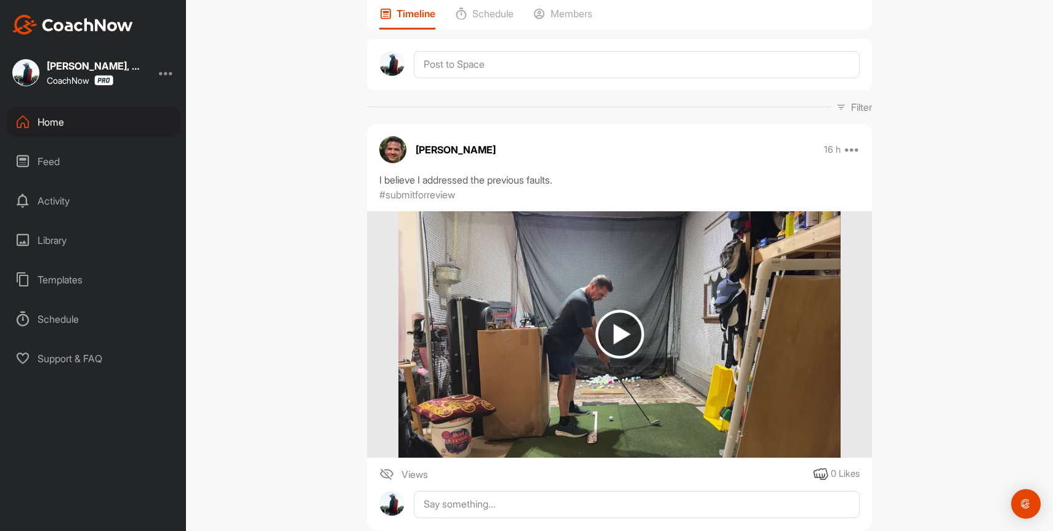
scroll to position [128, 0]
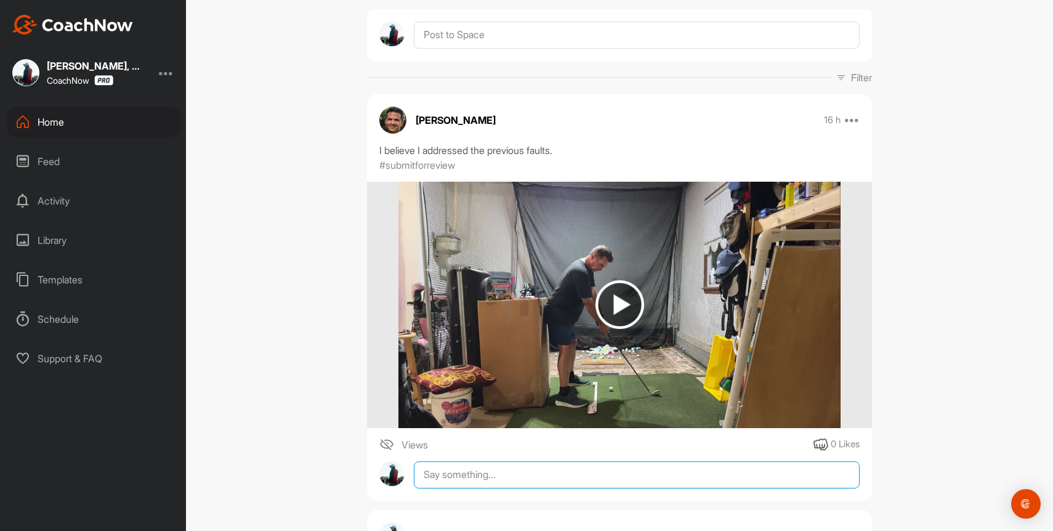
click at [563, 472] on textarea at bounding box center [637, 474] width 446 height 27
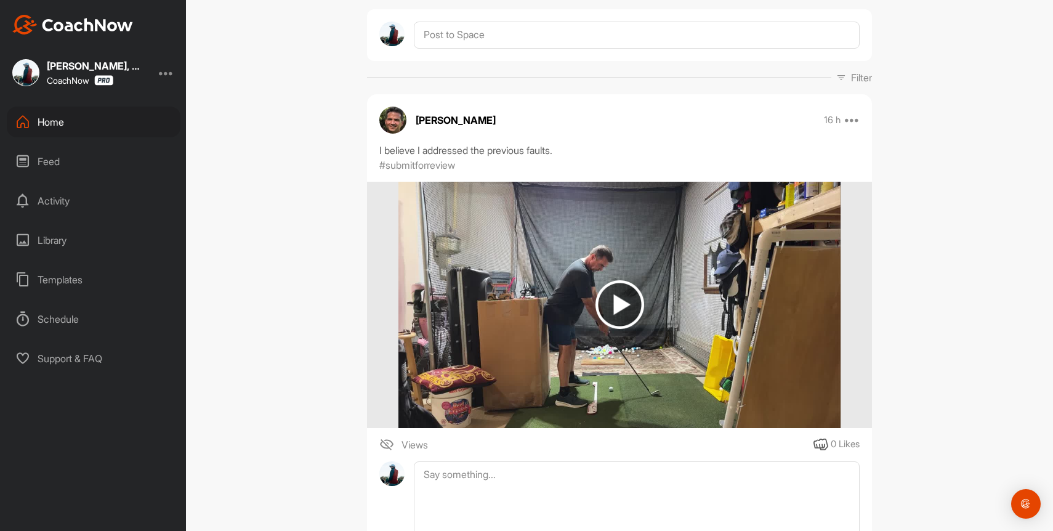
click at [601, 284] on img at bounding box center [619, 304] width 49 height 49
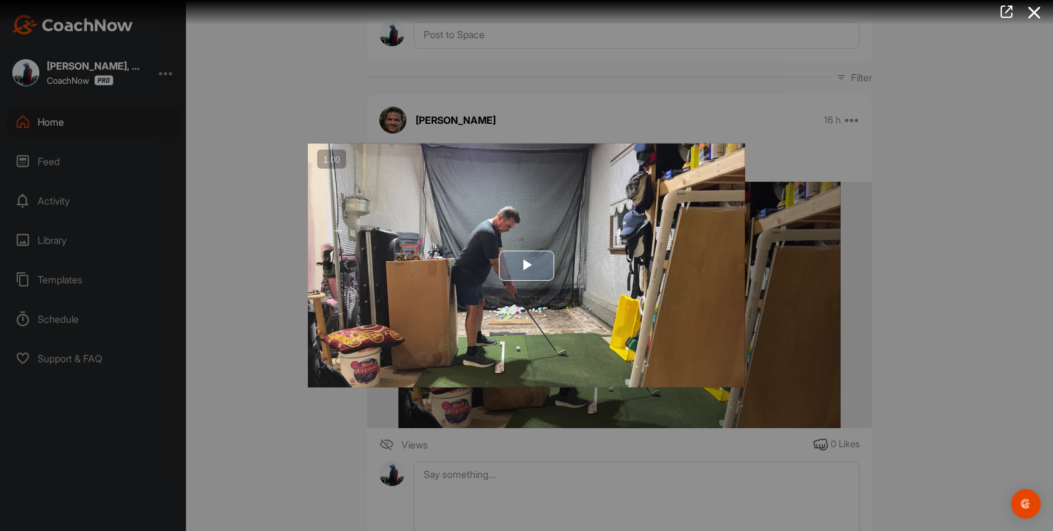
click at [513, 280] on img "Video Player" at bounding box center [526, 265] width 437 height 244
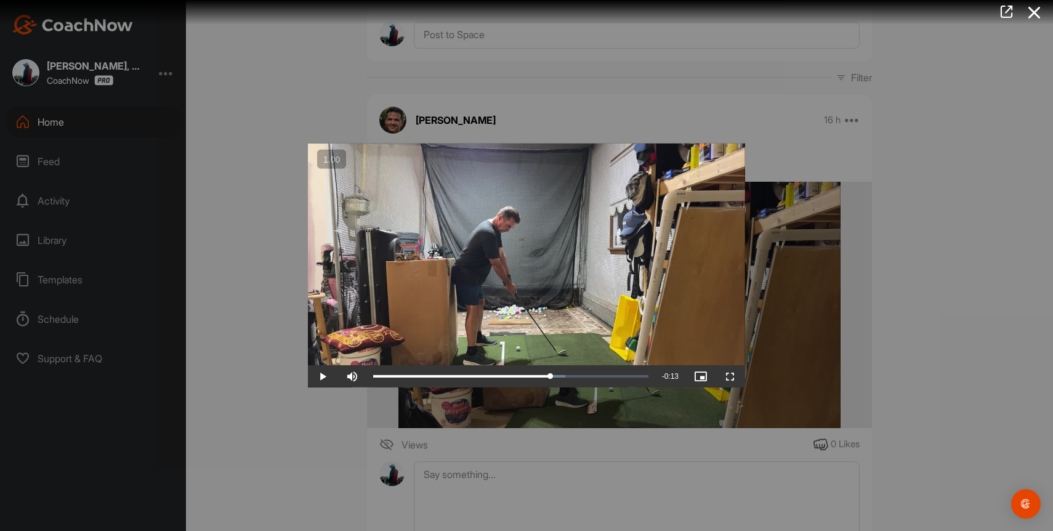
drag, startPoint x: 384, startPoint y: 377, endPoint x: 550, endPoint y: 359, distance: 166.6
click at [550, 359] on div "Video Player is loading. Play Video Play Skip Backward Skip Forward Mute Curren…" at bounding box center [526, 265] width 437 height 244
drag, startPoint x: 550, startPoint y: 359, endPoint x: 587, endPoint y: 376, distance: 40.8
click at [587, 376] on div "Video Player is loading. Play Video Pause Skip Backward Skip Forward Mute Curre…" at bounding box center [526, 265] width 437 height 244
drag, startPoint x: 566, startPoint y: 375, endPoint x: 635, endPoint y: 380, distance: 69.8
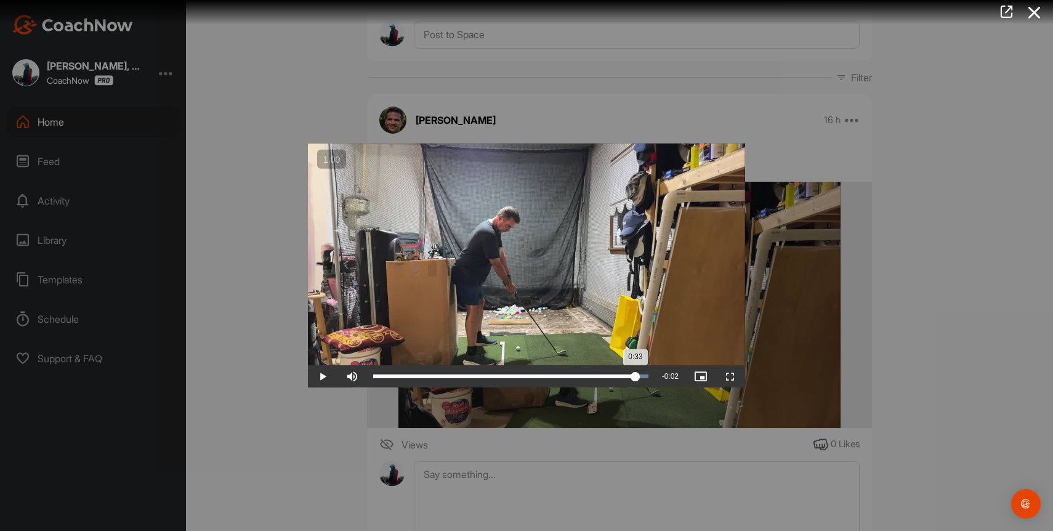
click at [635, 378] on div "0:33" at bounding box center [504, 376] width 262 height 4
click at [949, 182] on div at bounding box center [526, 265] width 1053 height 531
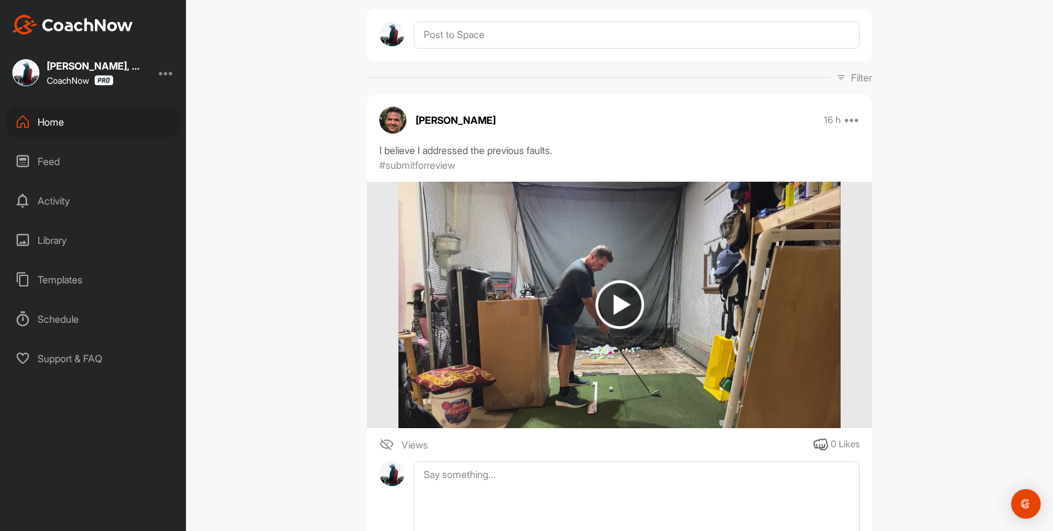
scroll to position [258, 0]
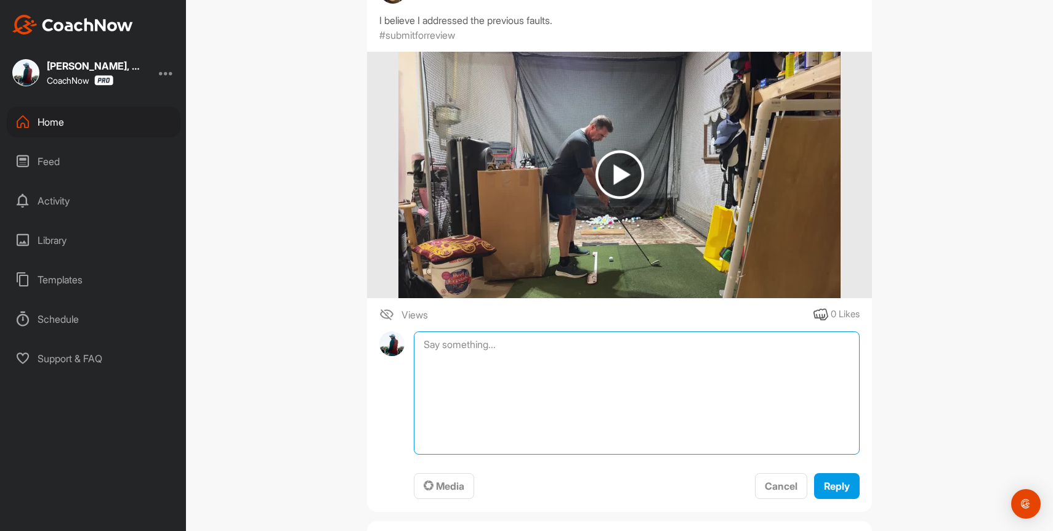
click at [559, 339] on textarea at bounding box center [637, 392] width 446 height 123
drag, startPoint x: 512, startPoint y: 343, endPoint x: 586, endPoint y: 340, distance: 73.9
click at [587, 342] on textarea "Thanks [PERSON_NAME]. We'll use this" at bounding box center [637, 392] width 446 height 123
drag, startPoint x: 561, startPoint y: 358, endPoint x: 647, endPoint y: 360, distance: 86.2
click at [647, 360] on textarea "Thanks [PERSON_NAME]. We'll look at this together on our Zoom. Can you film one…" at bounding box center [637, 392] width 446 height 123
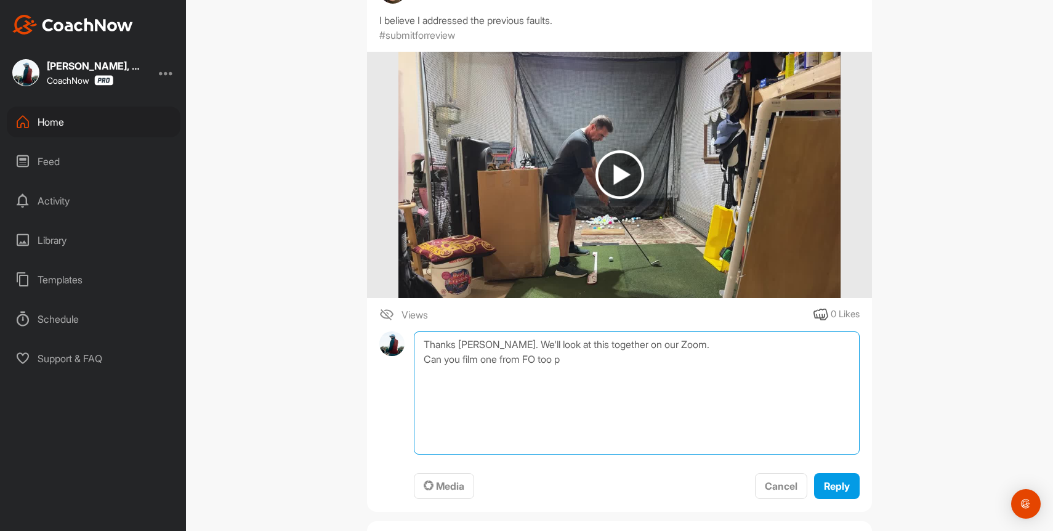
drag, startPoint x: 465, startPoint y: 363, endPoint x: 614, endPoint y: 347, distance: 150.5
click at [614, 347] on textarea "Thanks [PERSON_NAME]. We'll look at this together on our Zoom. Can you film one…" at bounding box center [637, 392] width 446 height 123
click at [507, 369] on textarea "Thanks [PERSON_NAME]. We'll look at this together on our Zoom. Can you film one…" at bounding box center [637, 392] width 446 height 123
click at [484, 356] on textarea "Thanks [PERSON_NAME]. We'll look at this together on our Zoom. Can you film one…" at bounding box center [637, 392] width 446 height 123
click at [610, 364] on textarea "Thanks [PERSON_NAME]. We'll look at this together on our Zoom. Can you film & p…" at bounding box center [637, 392] width 446 height 123
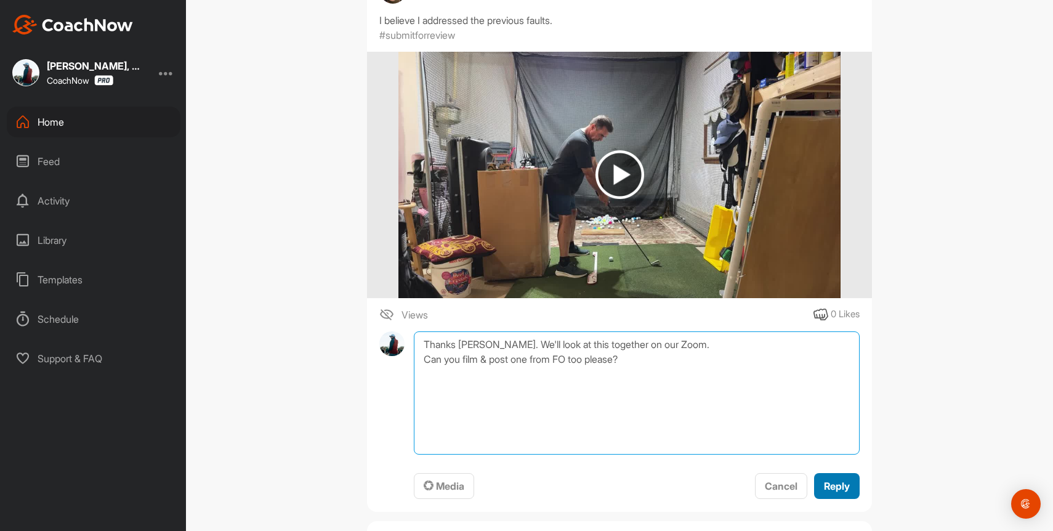
type textarea "Thanks [PERSON_NAME]. We'll look at this together on our Zoom. Can you film & p…"
click at [843, 485] on span "Reply" at bounding box center [837, 486] width 26 height 12
